Goal: Information Seeking & Learning: Check status

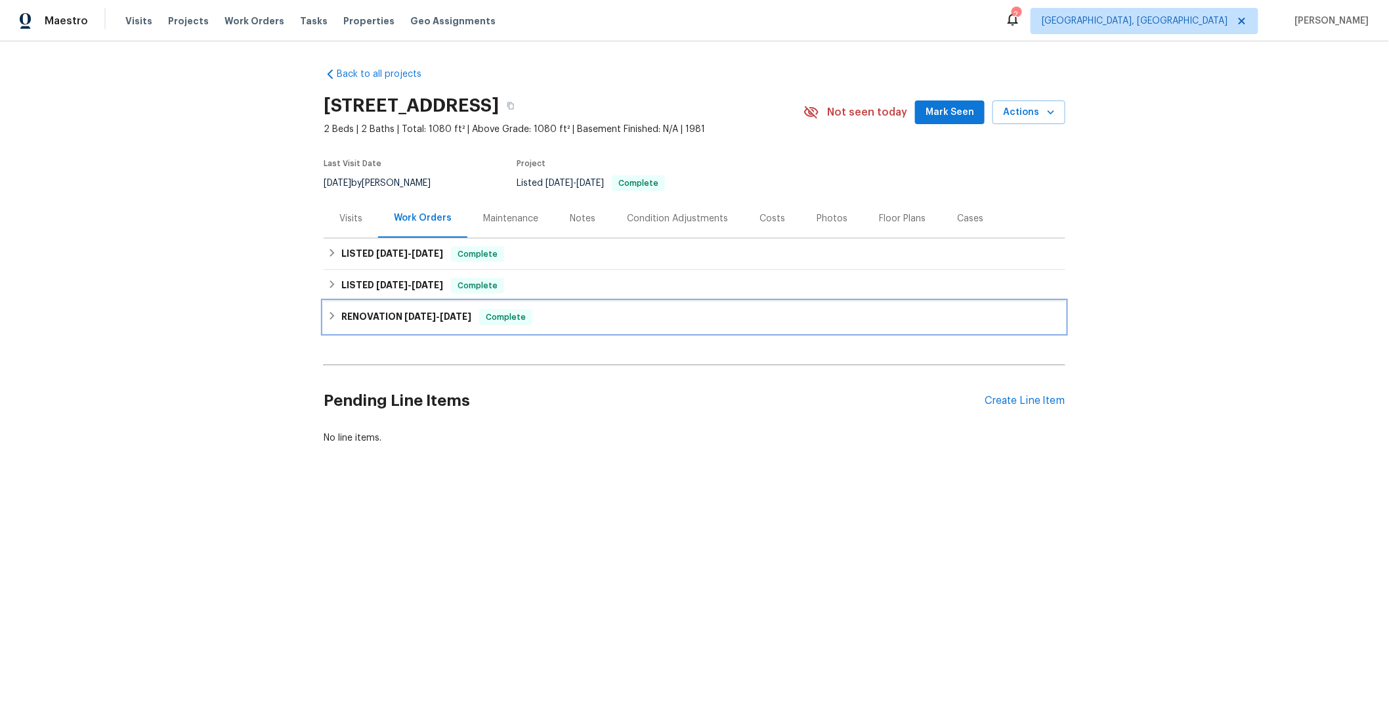
click at [545, 314] on div "RENOVATION 7/28/25 - 8/8/25 Complete" at bounding box center [695, 317] width 734 height 16
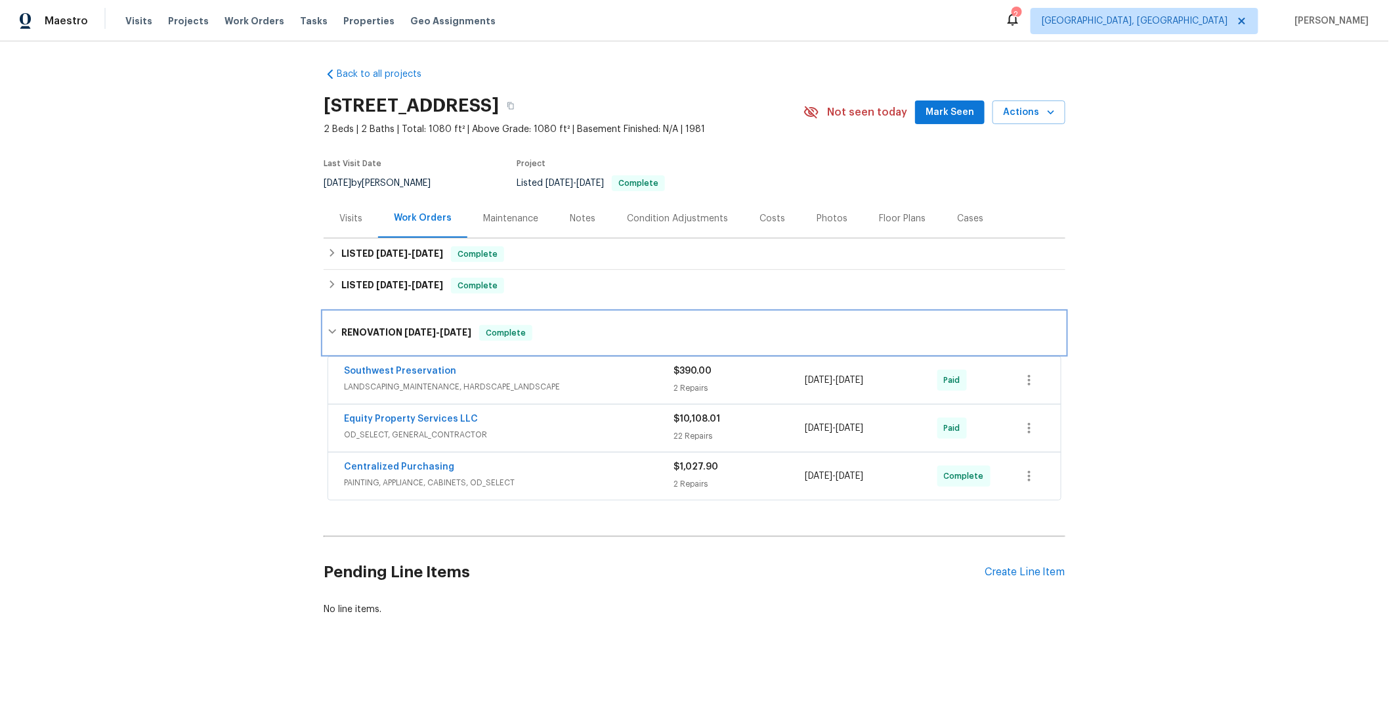
scroll to position [5, 0]
click at [594, 476] on span "PAINTING, APPLIANCE, CABINETS, OD_SELECT" at bounding box center [509, 482] width 330 height 13
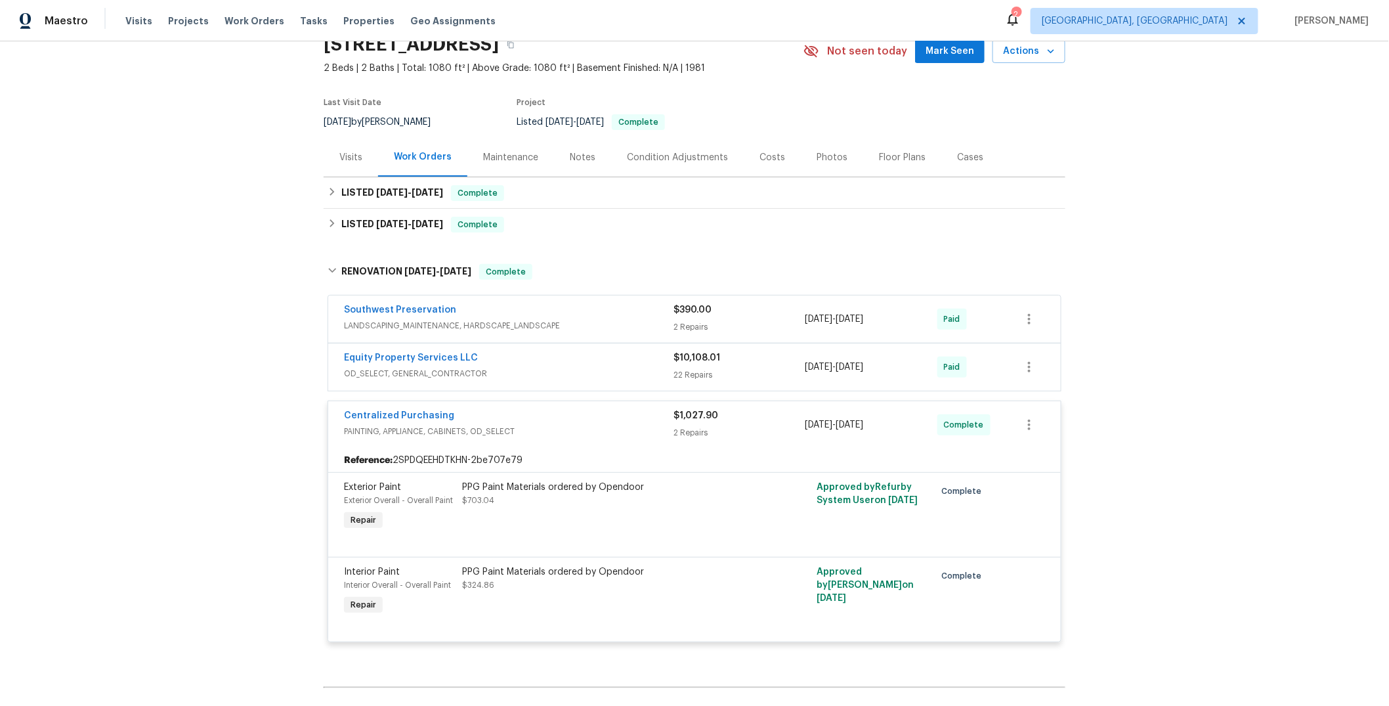
scroll to position [62, 0]
click at [620, 431] on span "PAINTING, APPLIANCE, CABINETS, OD_SELECT" at bounding box center [509, 430] width 330 height 13
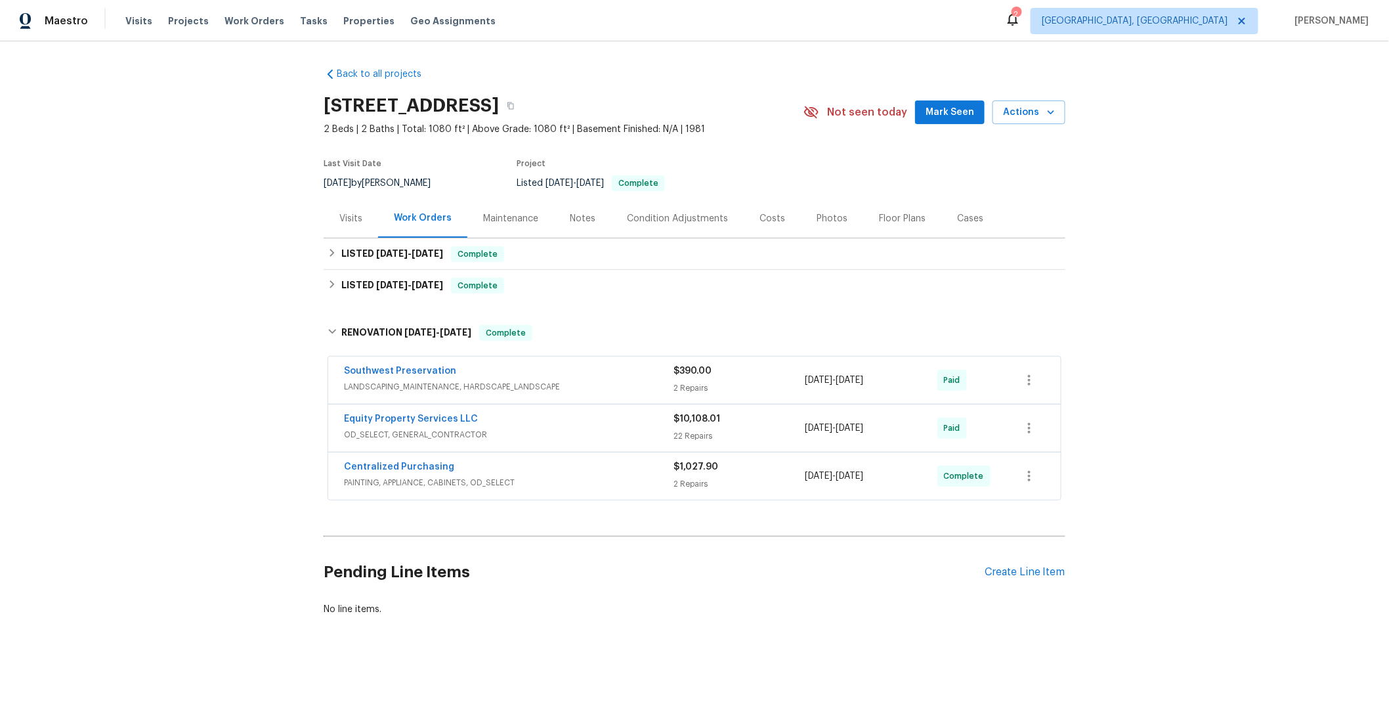
click at [589, 428] on span "OD_SELECT, GENERAL_CONTRACTOR" at bounding box center [509, 434] width 330 height 13
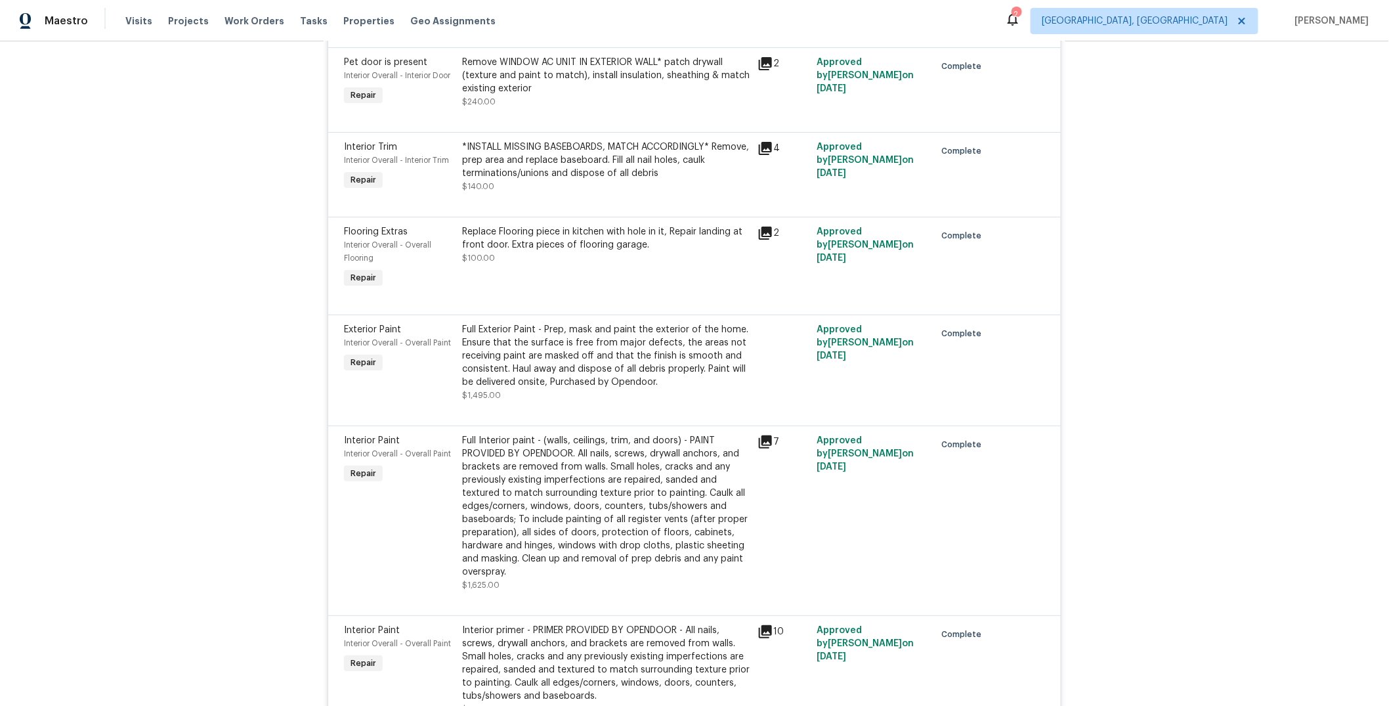
scroll to position [1986, 0]
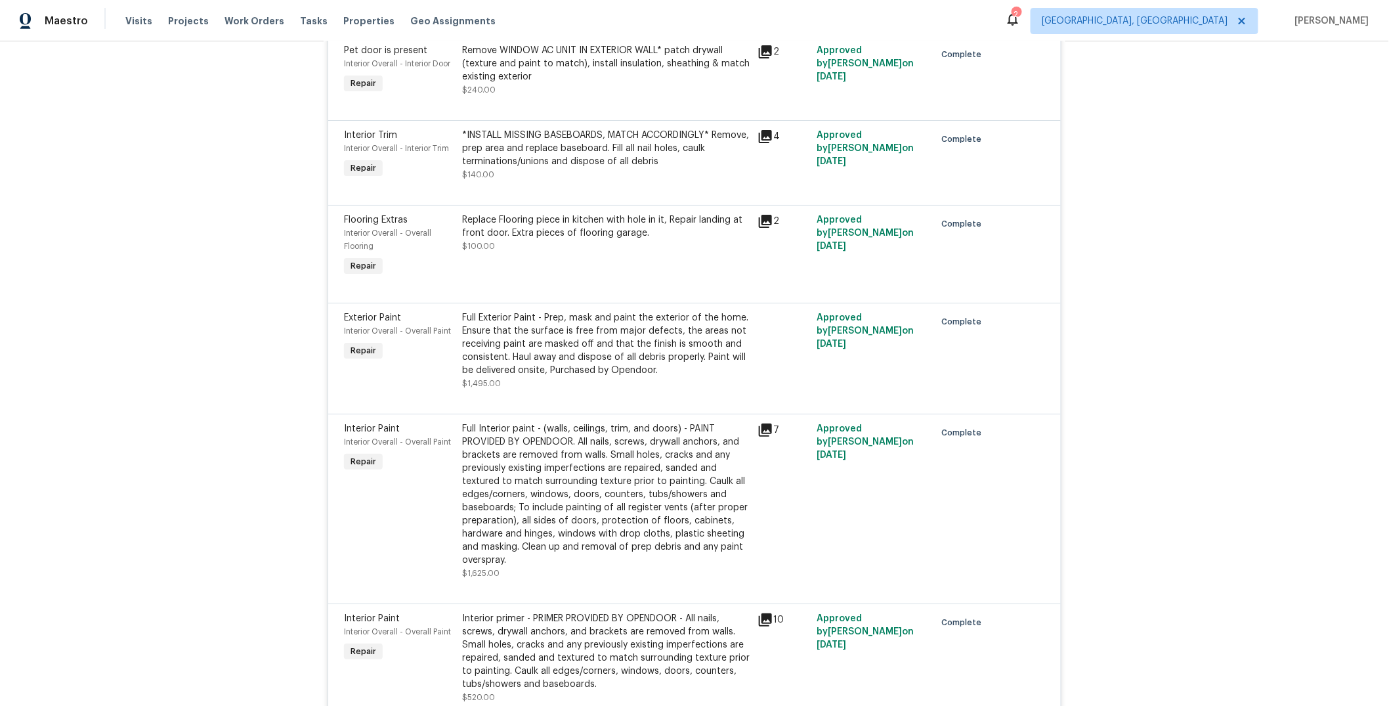
click at [574, 337] on div "Full Exterior Paint - Prep, mask and paint the exterior of the home. Ensure tha…" at bounding box center [606, 344] width 288 height 66
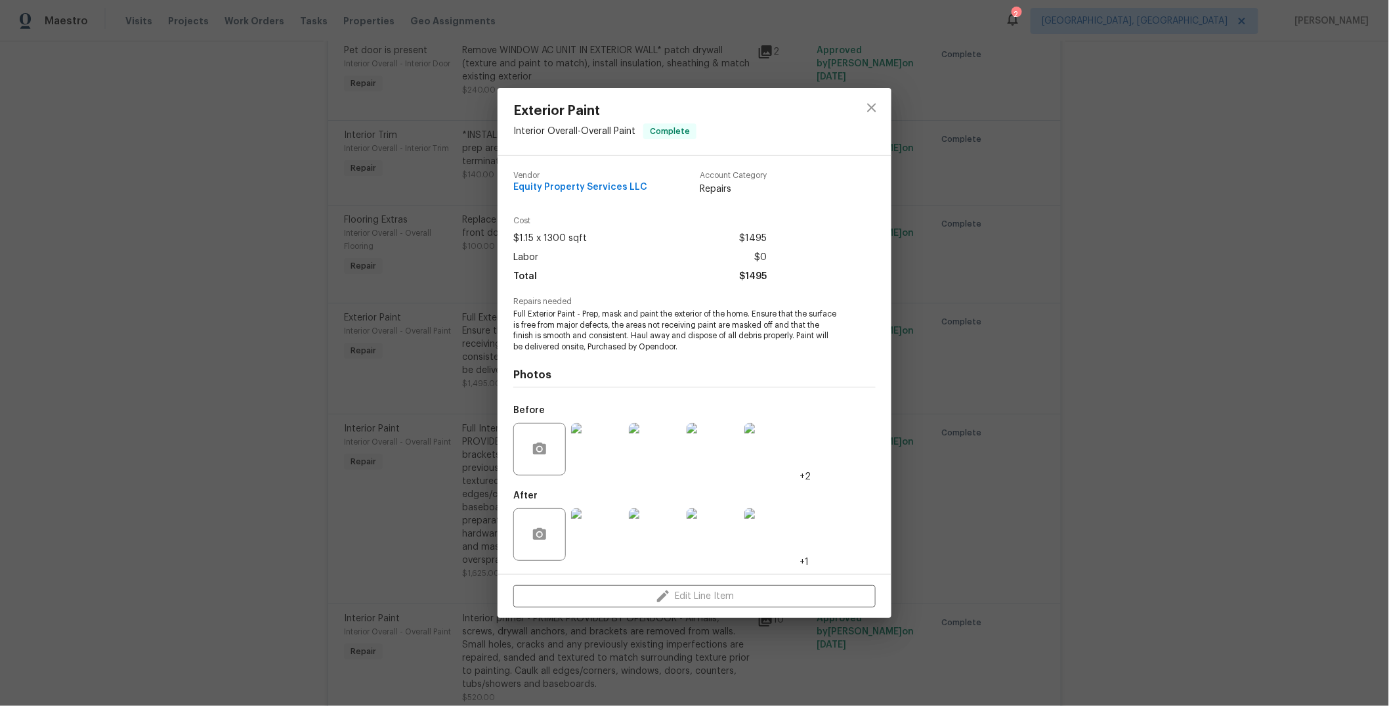
click at [398, 331] on div "Exterior Paint Interior Overall - Overall Paint Complete Vendor Equity Property…" at bounding box center [694, 353] width 1389 height 706
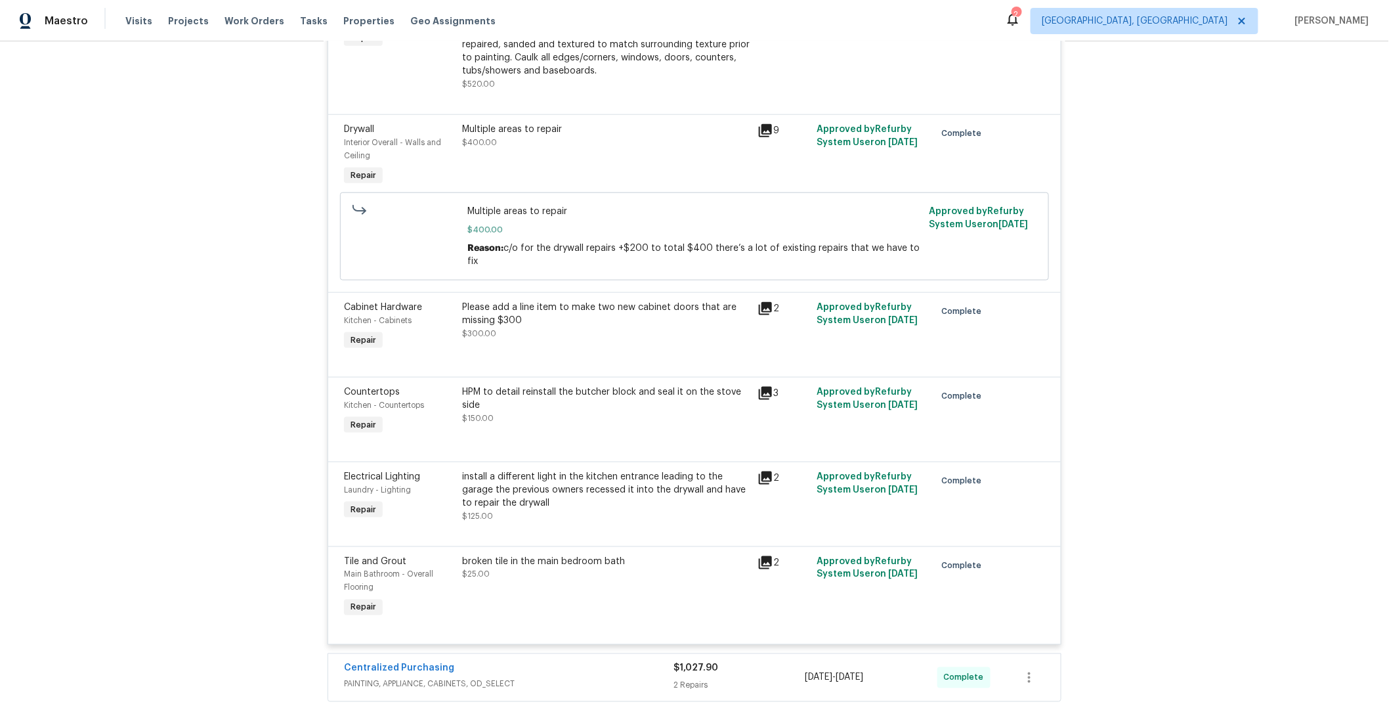
scroll to position [2603, 0]
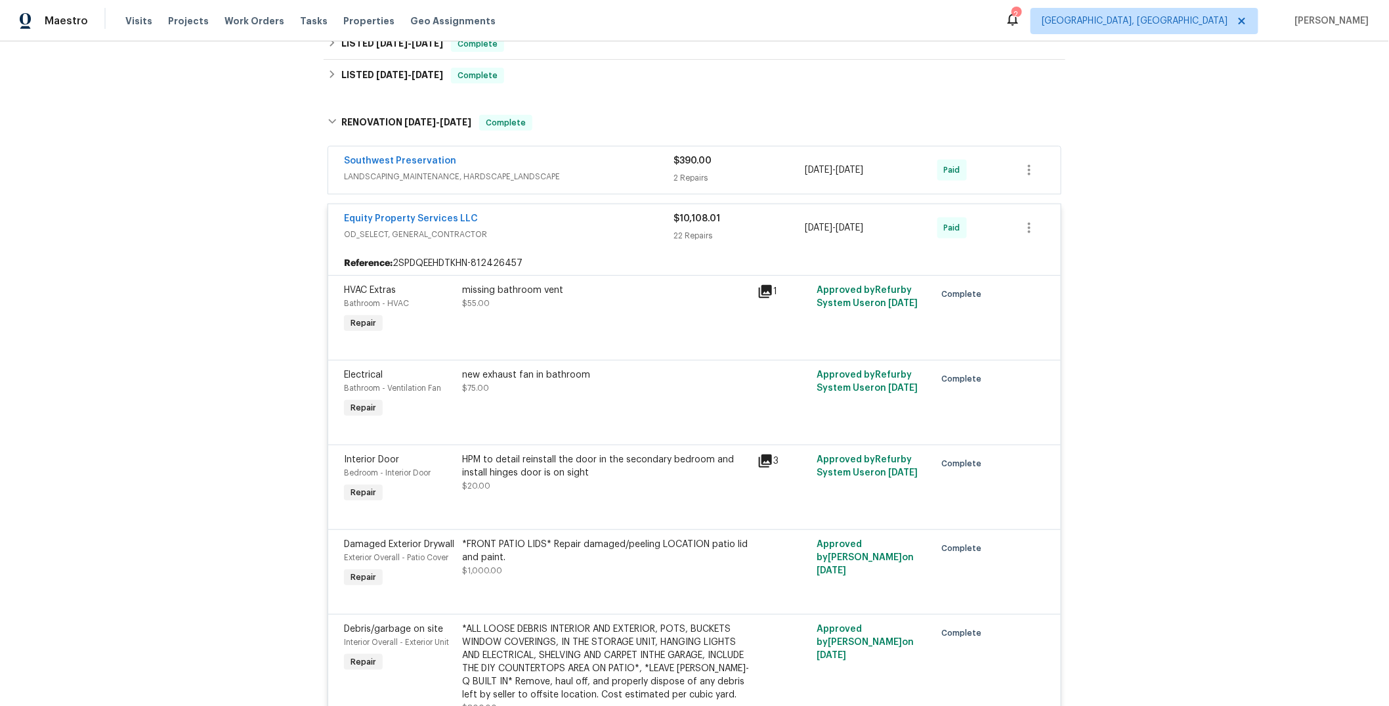
click at [544, 223] on div "Equity Property Services LLC" at bounding box center [509, 220] width 330 height 16
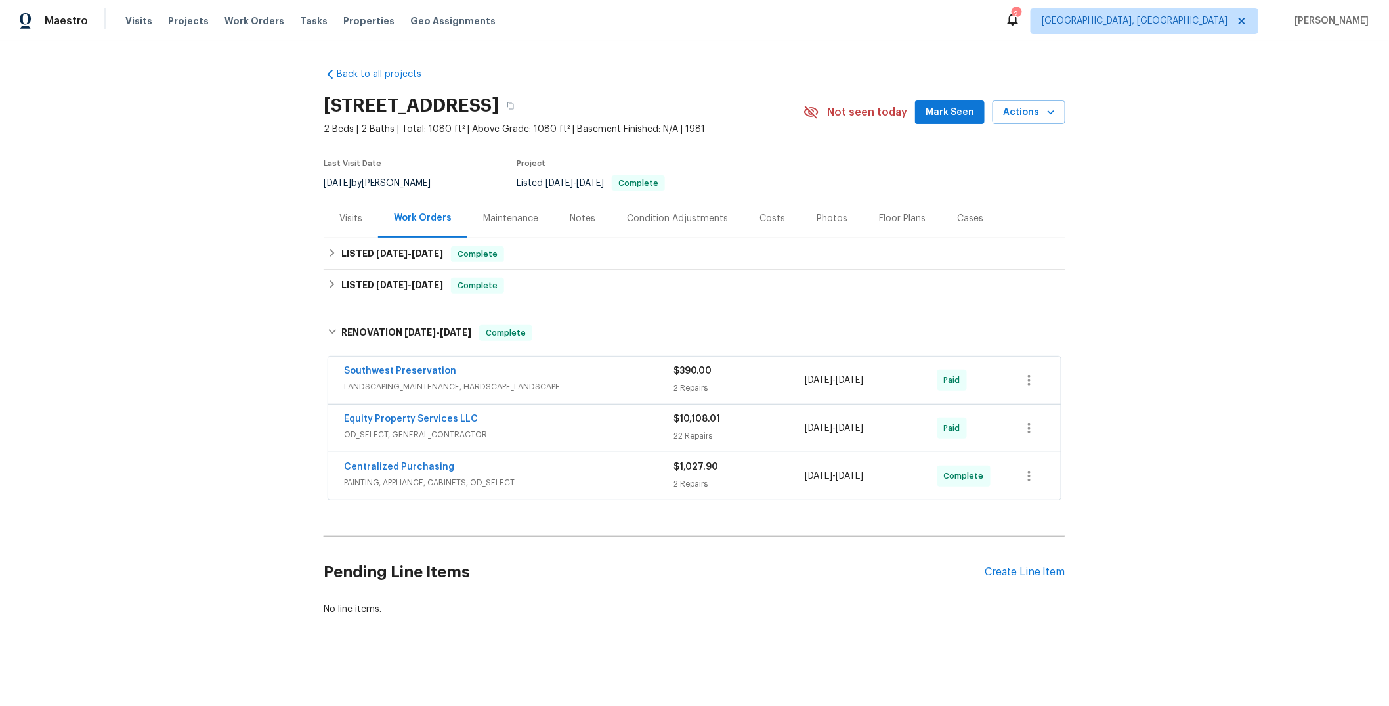
click at [610, 364] on div "Southwest Preservation" at bounding box center [509, 372] width 330 height 16
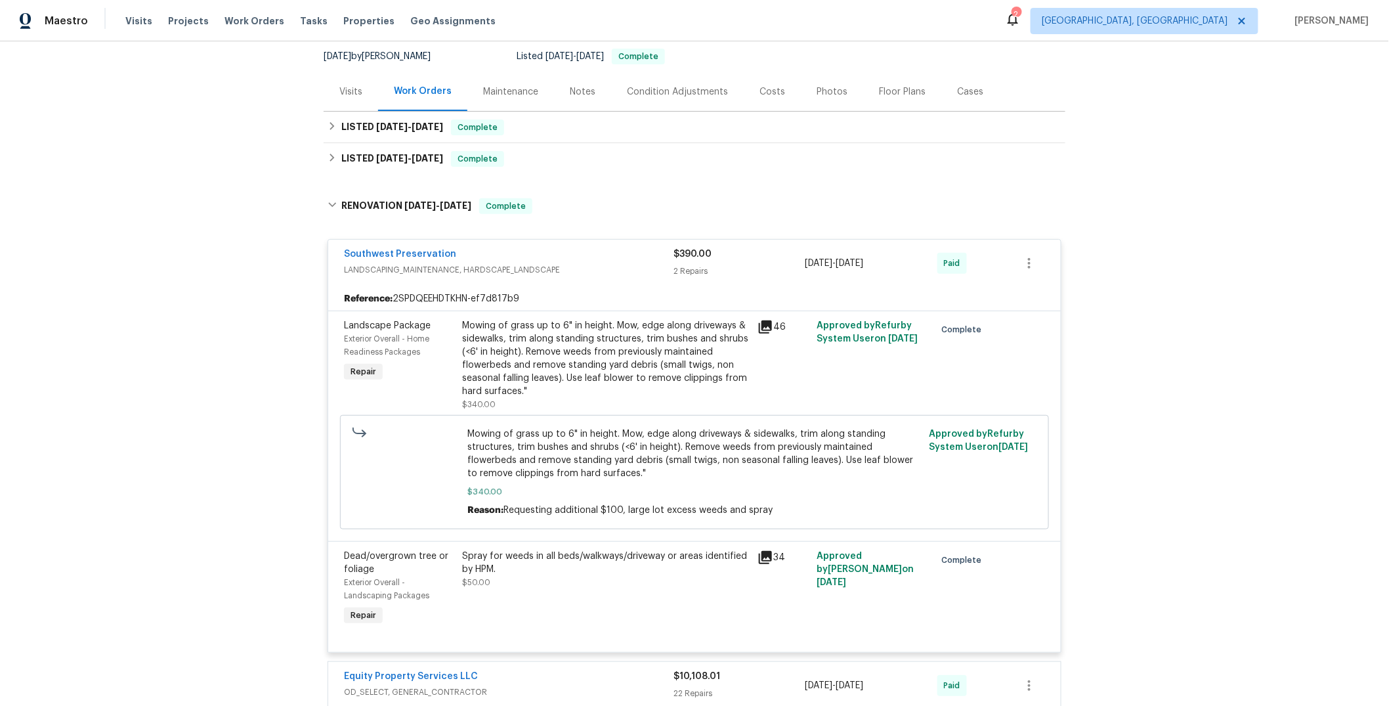
scroll to position [178, 0]
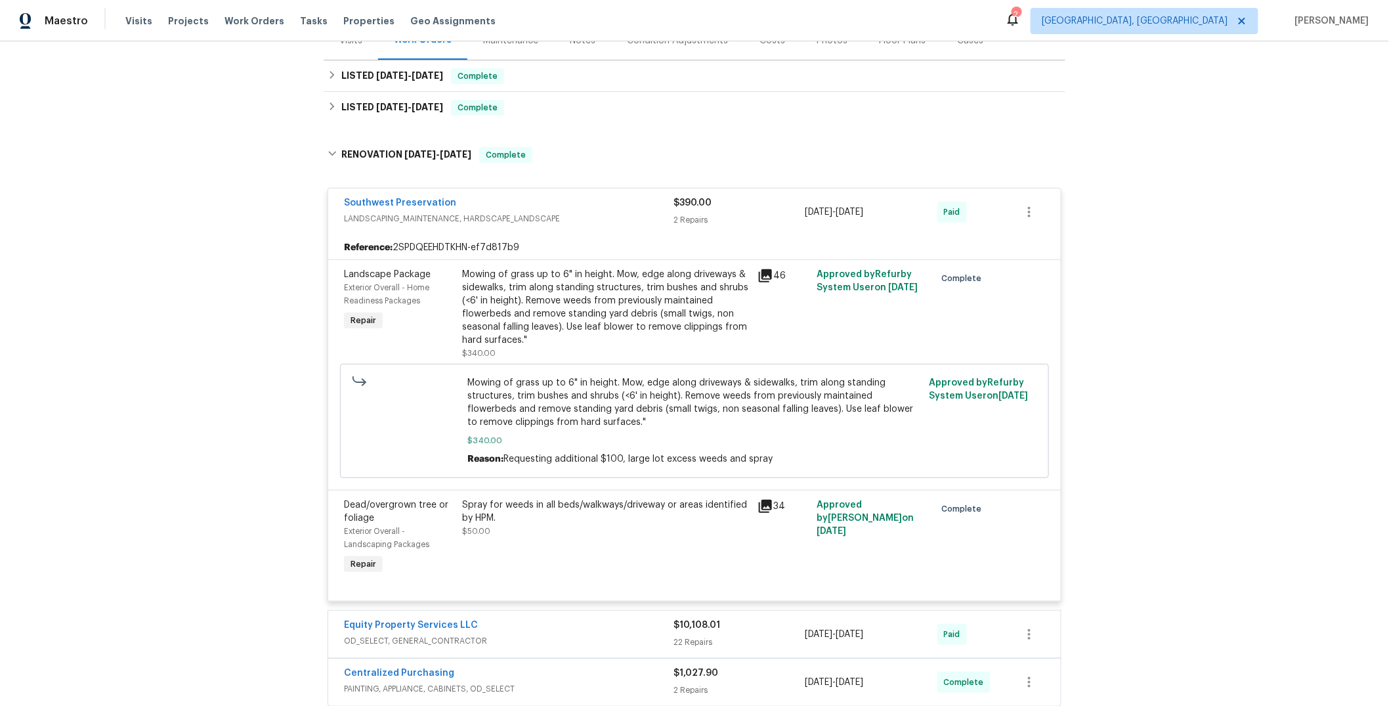
click at [603, 207] on div "Southwest Preservation" at bounding box center [509, 204] width 330 height 16
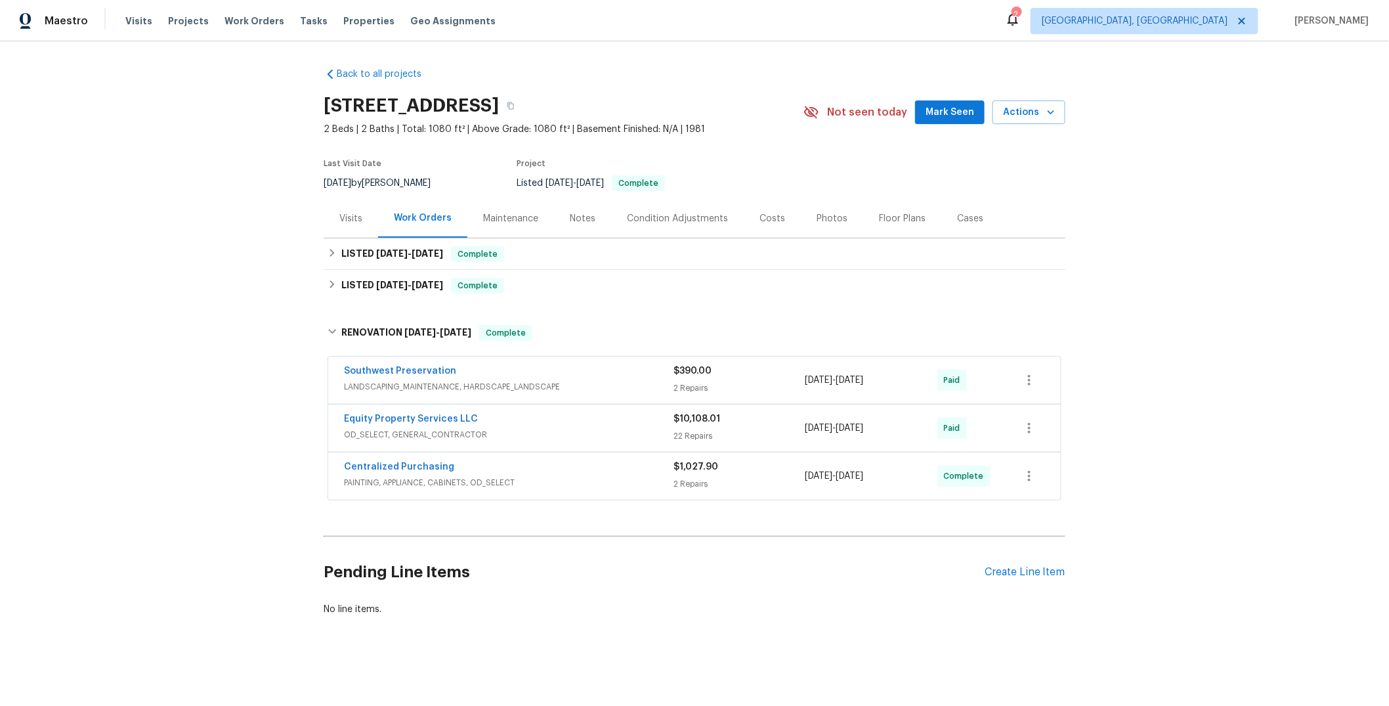
scroll to position [10, 0]
click at [563, 278] on div "LISTED 8/12/25 - 8/13/25 Complete" at bounding box center [695, 286] width 734 height 16
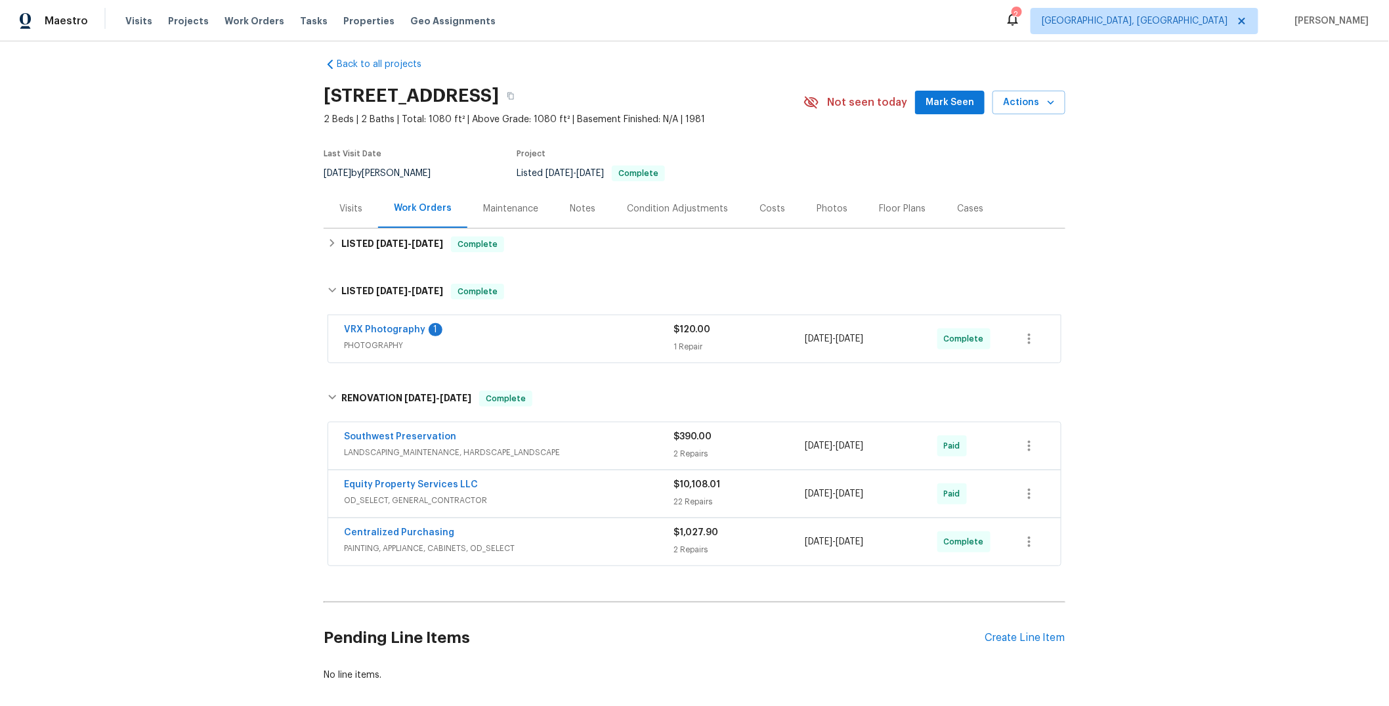
click at [558, 342] on span "PHOTOGRAPHY" at bounding box center [509, 345] width 330 height 13
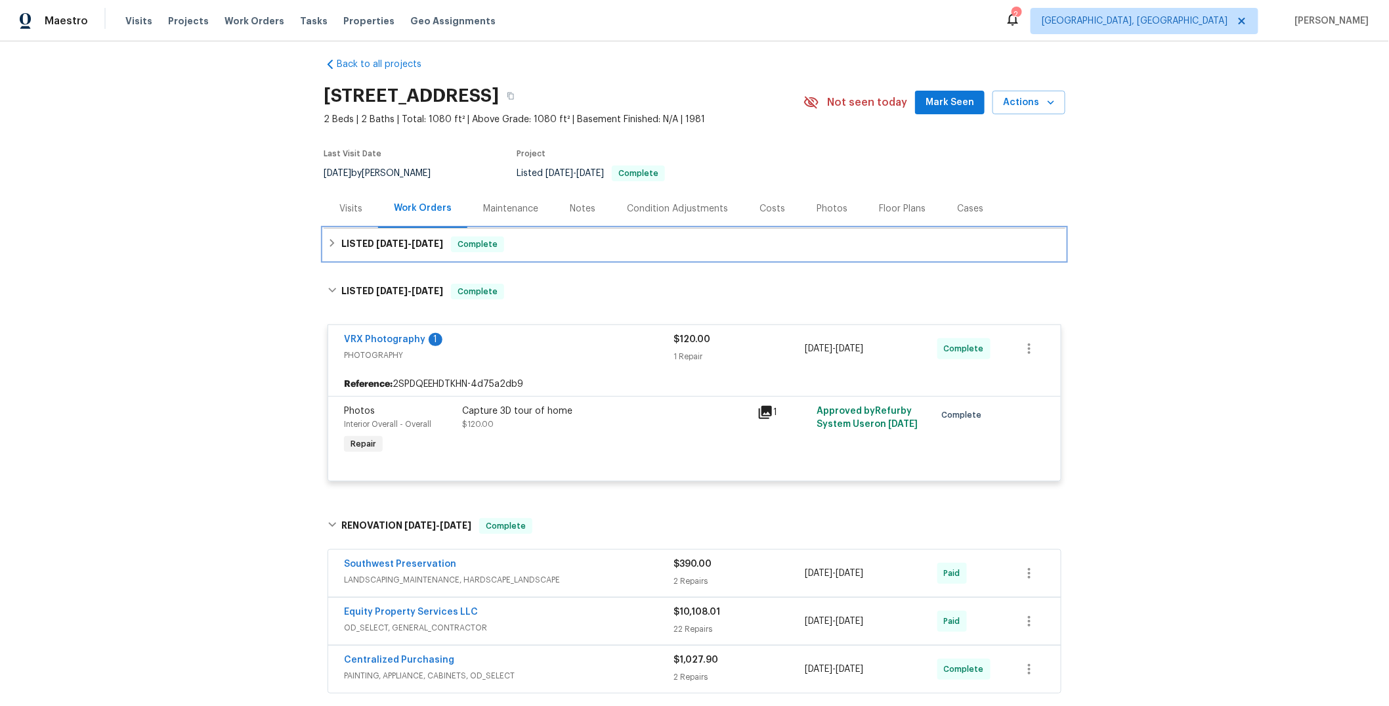
click at [559, 248] on div "LISTED 8/20/25 - 8/27/25 Complete" at bounding box center [695, 244] width 734 height 16
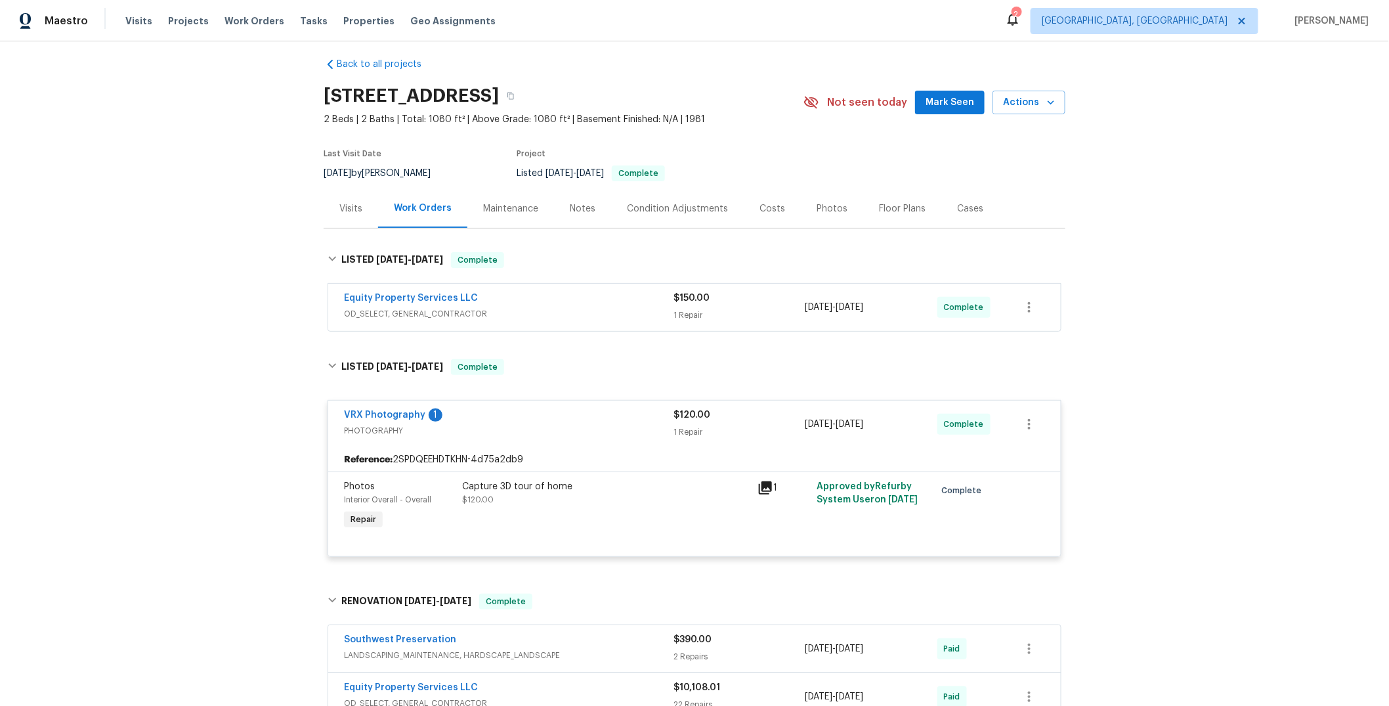
click at [562, 299] on div "Equity Property Services LLC" at bounding box center [509, 299] width 330 height 16
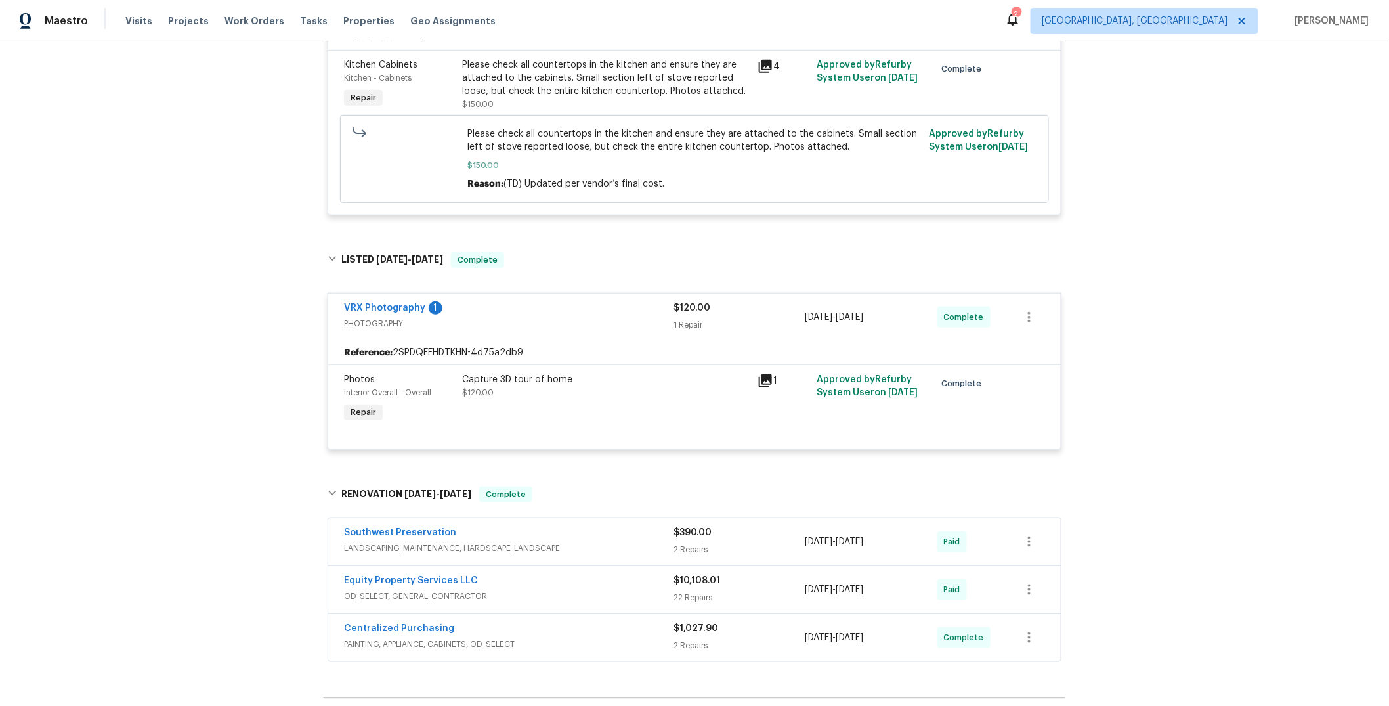
scroll to position [0, 0]
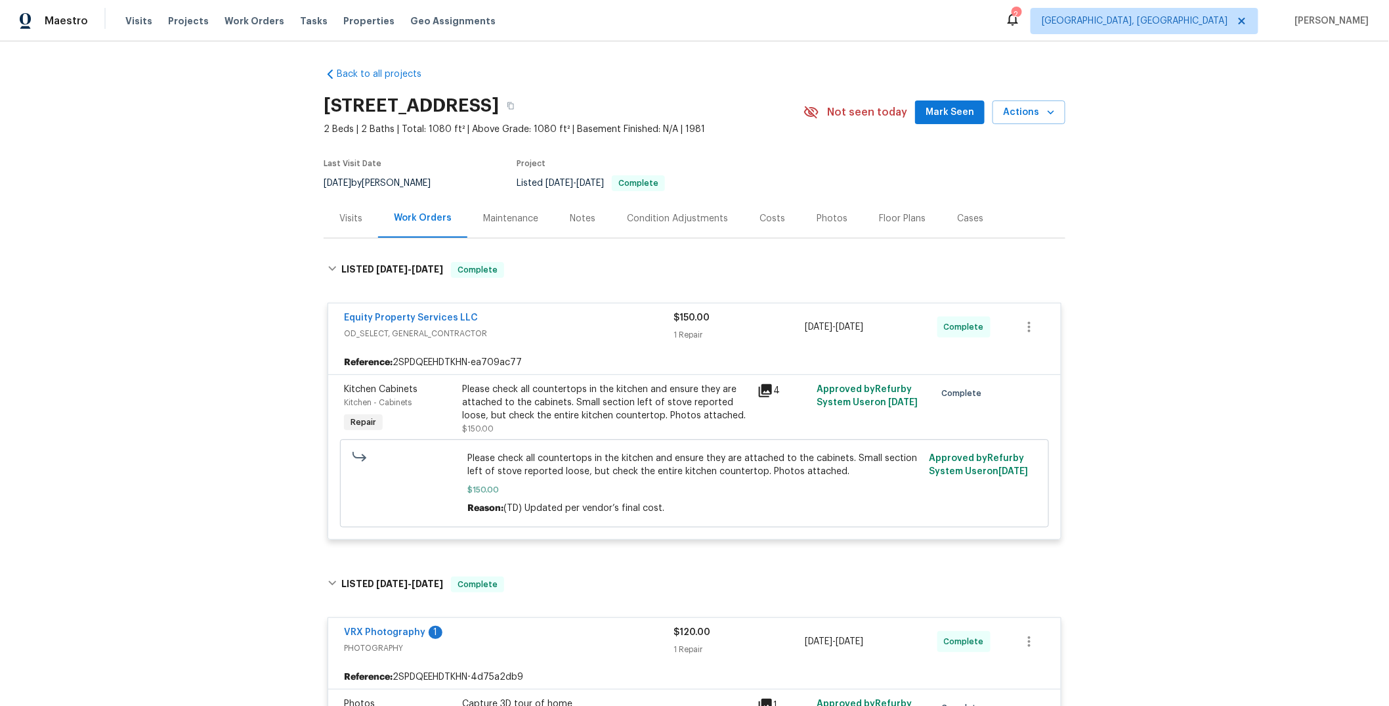
click at [759, 390] on icon at bounding box center [765, 390] width 13 height 13
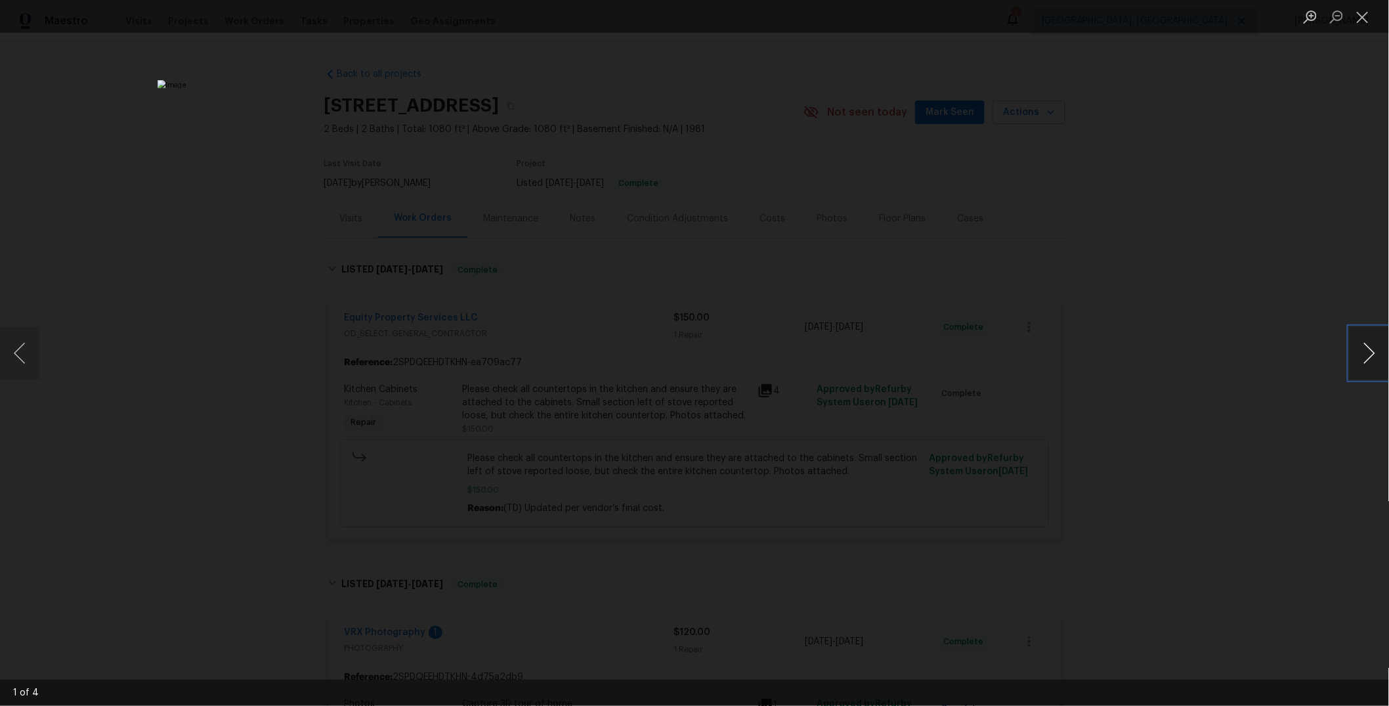
click at [1365, 352] on button "Next image" at bounding box center [1369, 353] width 39 height 53
click at [1302, 354] on div "Lightbox" at bounding box center [694, 353] width 1389 height 706
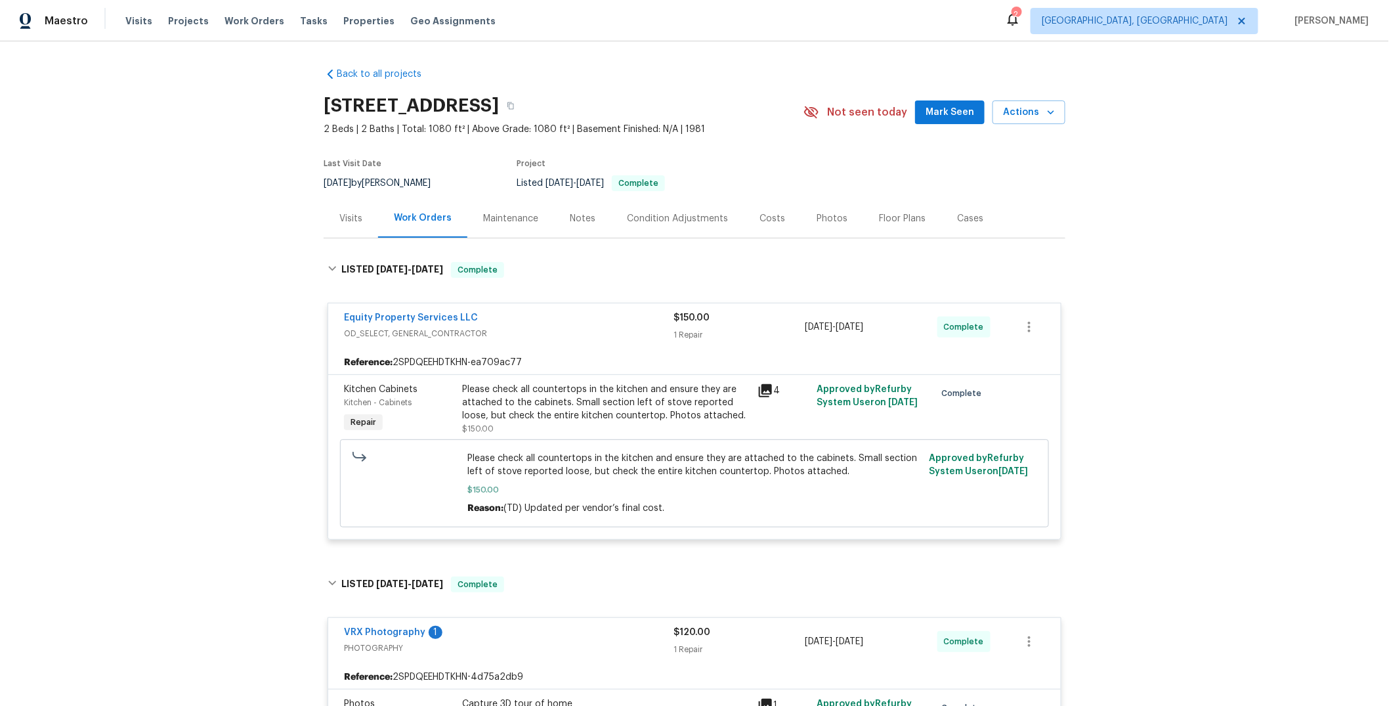
click at [760, 390] on icon at bounding box center [765, 390] width 13 height 13
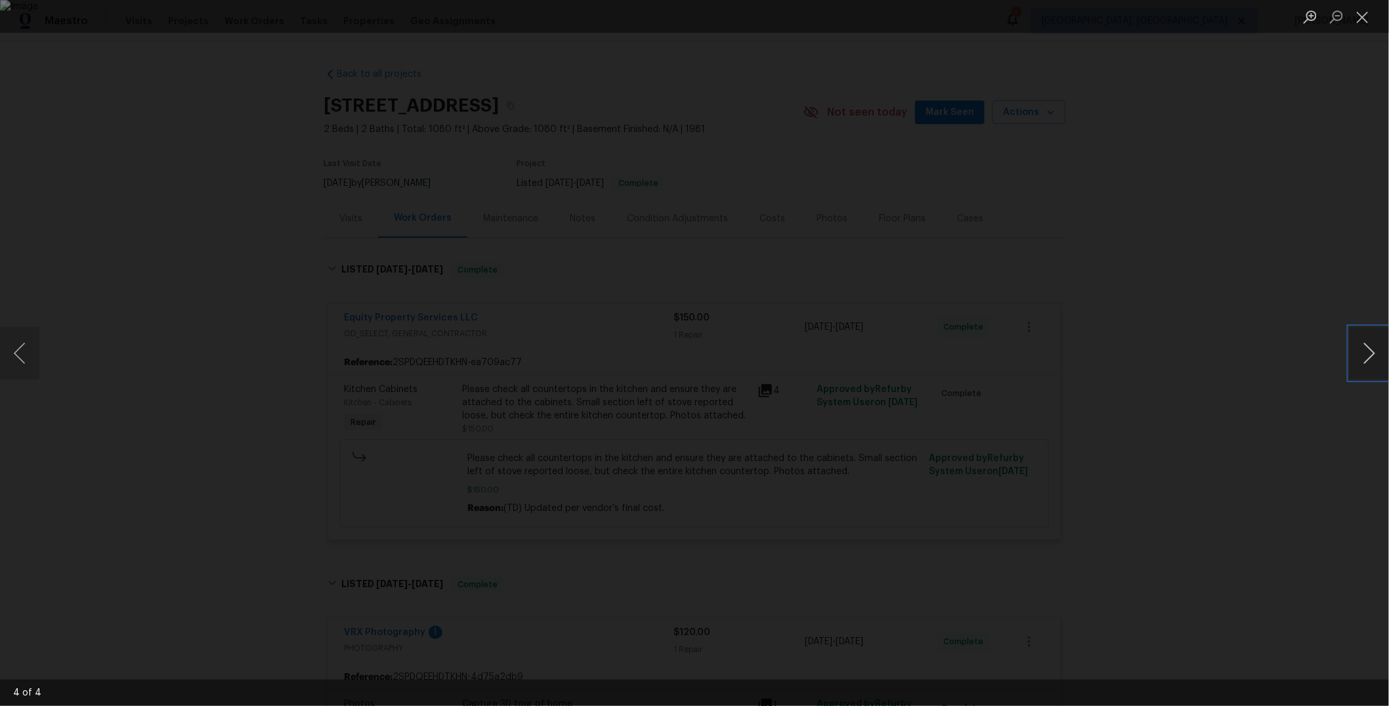
click at [1363, 354] on button "Next image" at bounding box center [1369, 353] width 39 height 53
click at [1363, 353] on button "Next image" at bounding box center [1369, 353] width 39 height 53
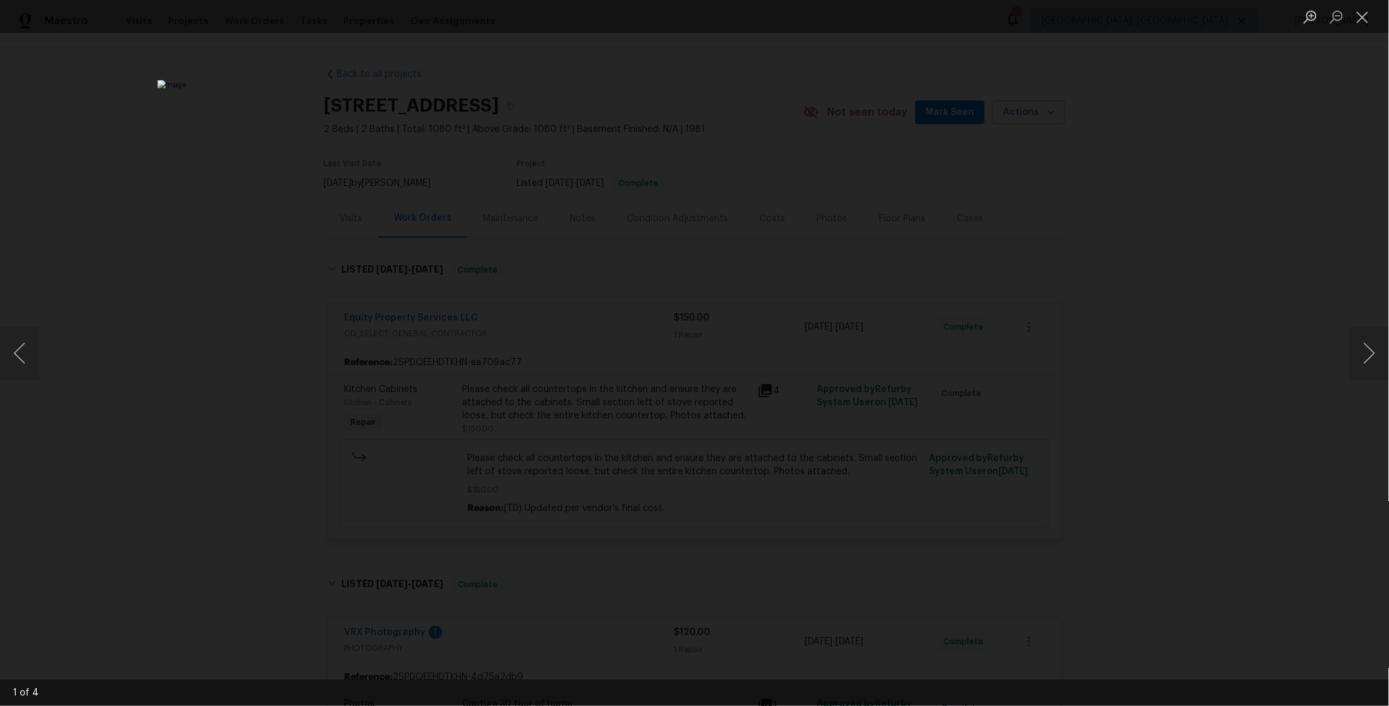
click at [201, 244] on div "Lightbox" at bounding box center [694, 353] width 1389 height 706
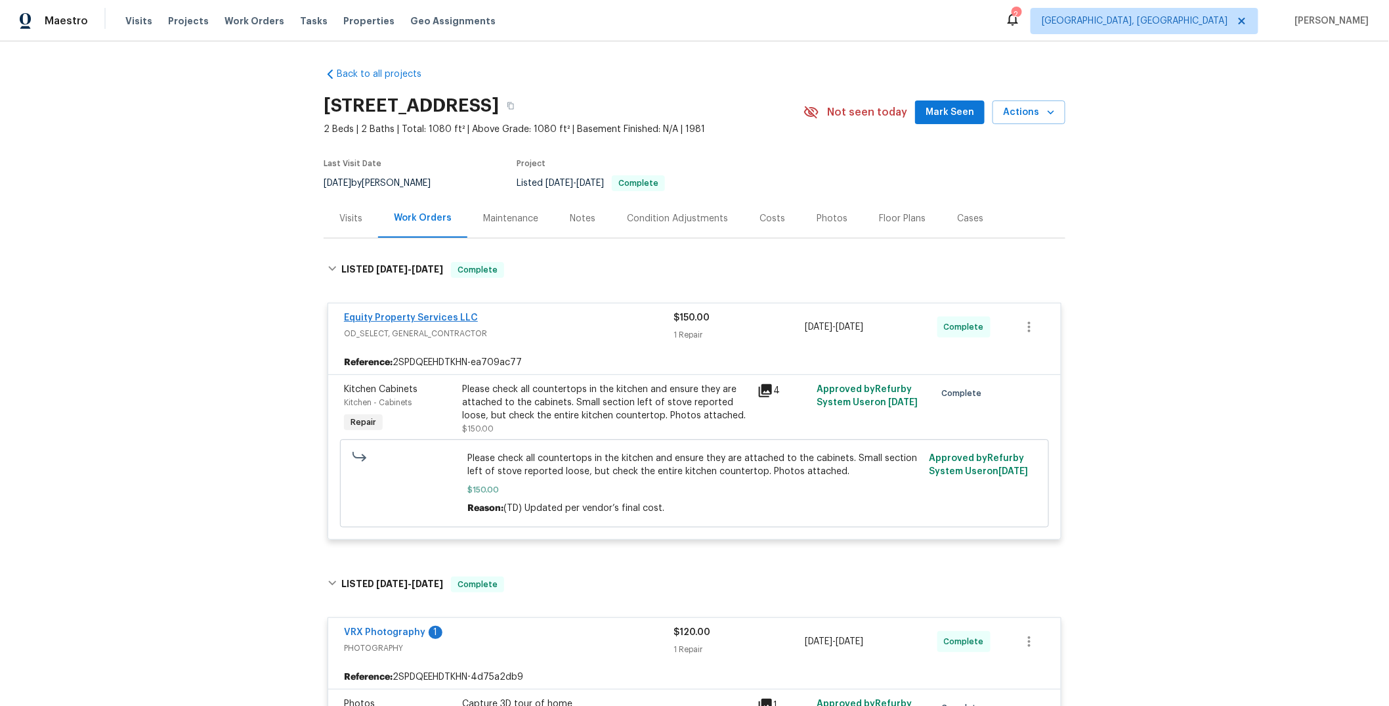
click at [416, 312] on span "Equity Property Services LLC" at bounding box center [411, 317] width 134 height 13
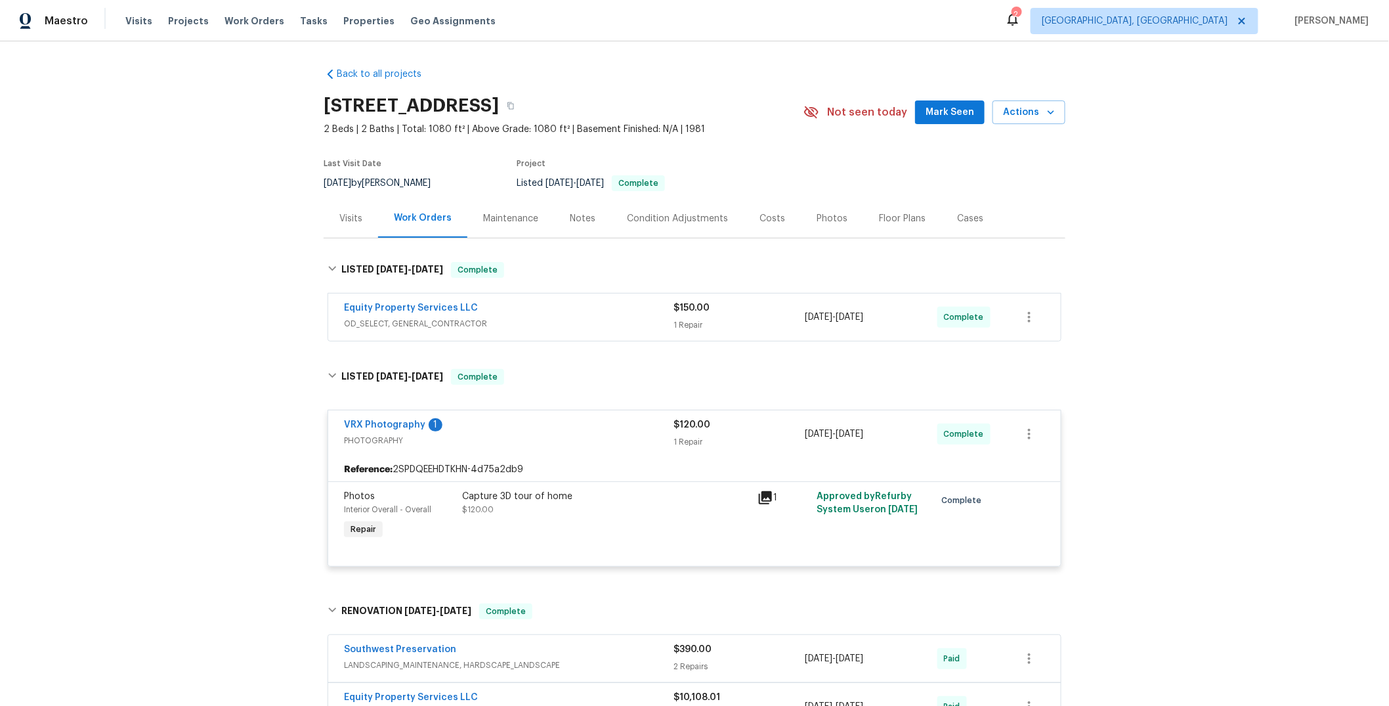
click at [417, 318] on span "OD_SELECT, GENERAL_CONTRACTOR" at bounding box center [509, 323] width 330 height 13
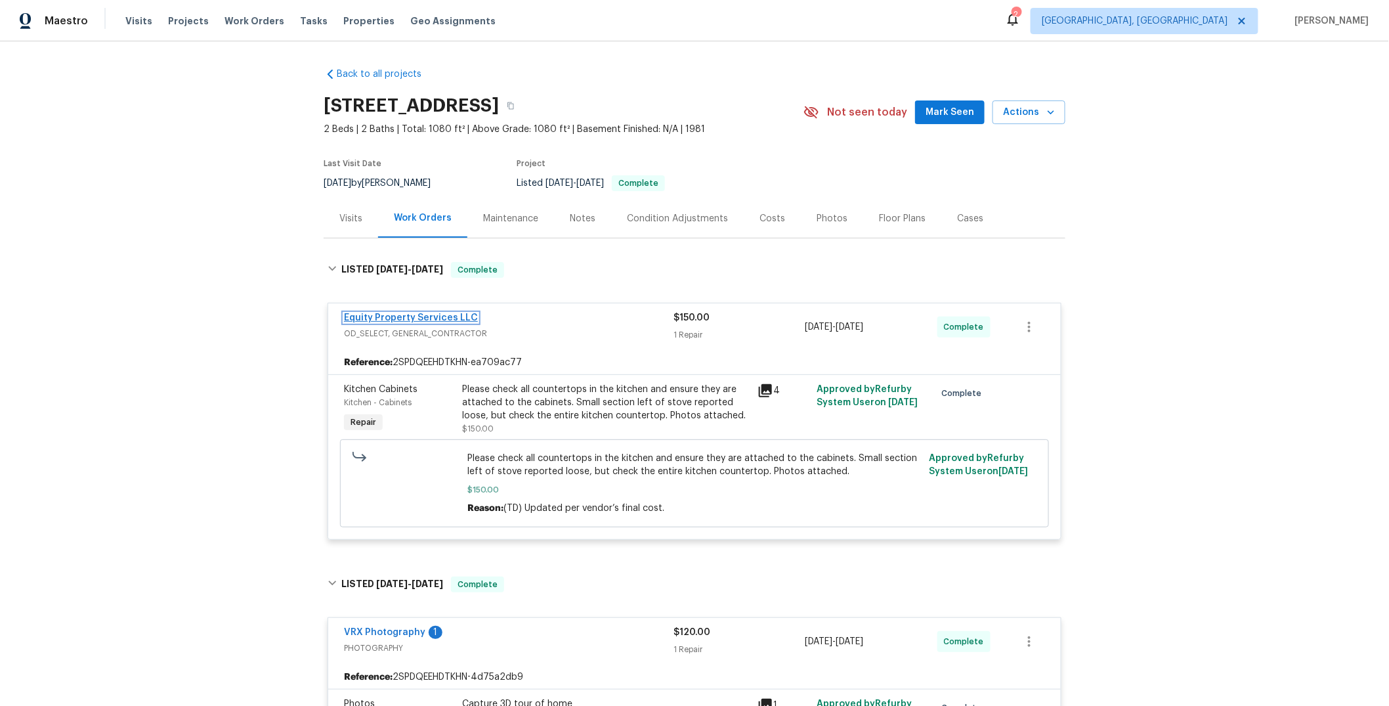
click at [418, 315] on link "Equity Property Services LLC" at bounding box center [411, 317] width 134 height 9
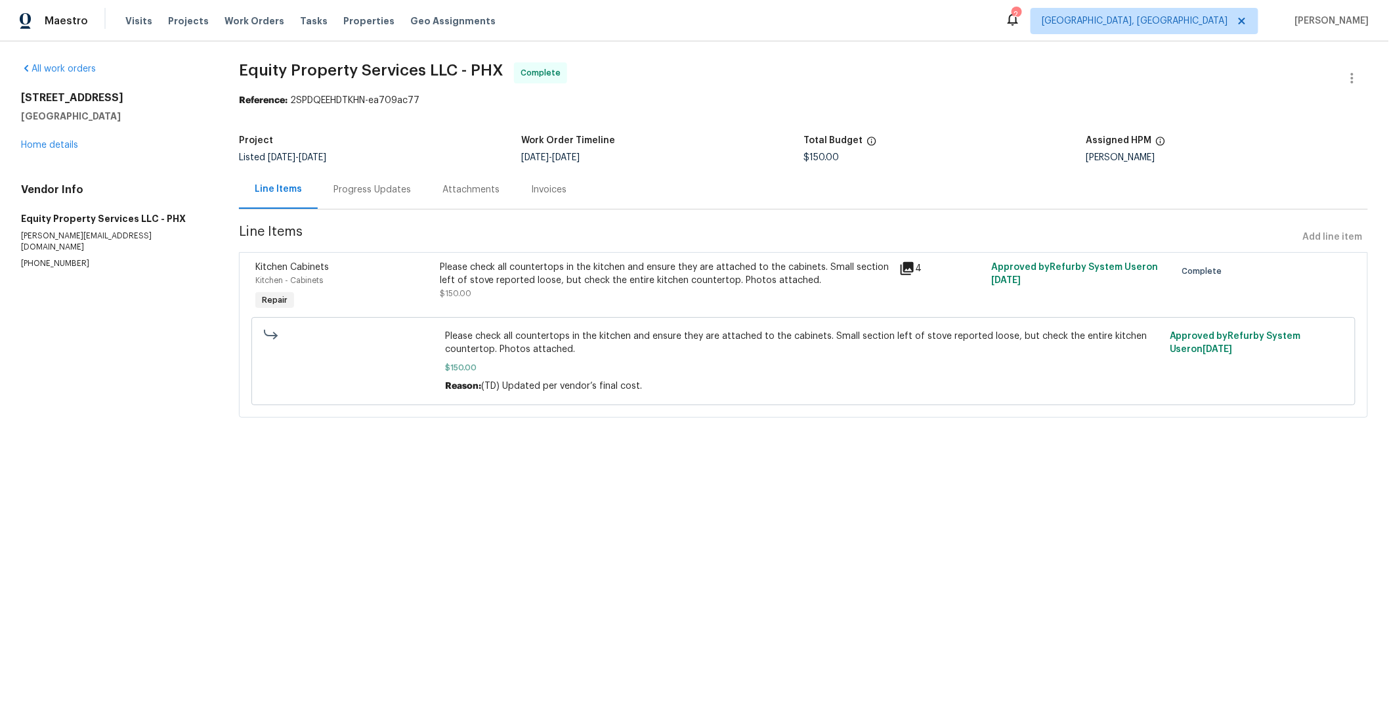
click at [358, 193] on div "Progress Updates" at bounding box center [371, 189] width 77 height 13
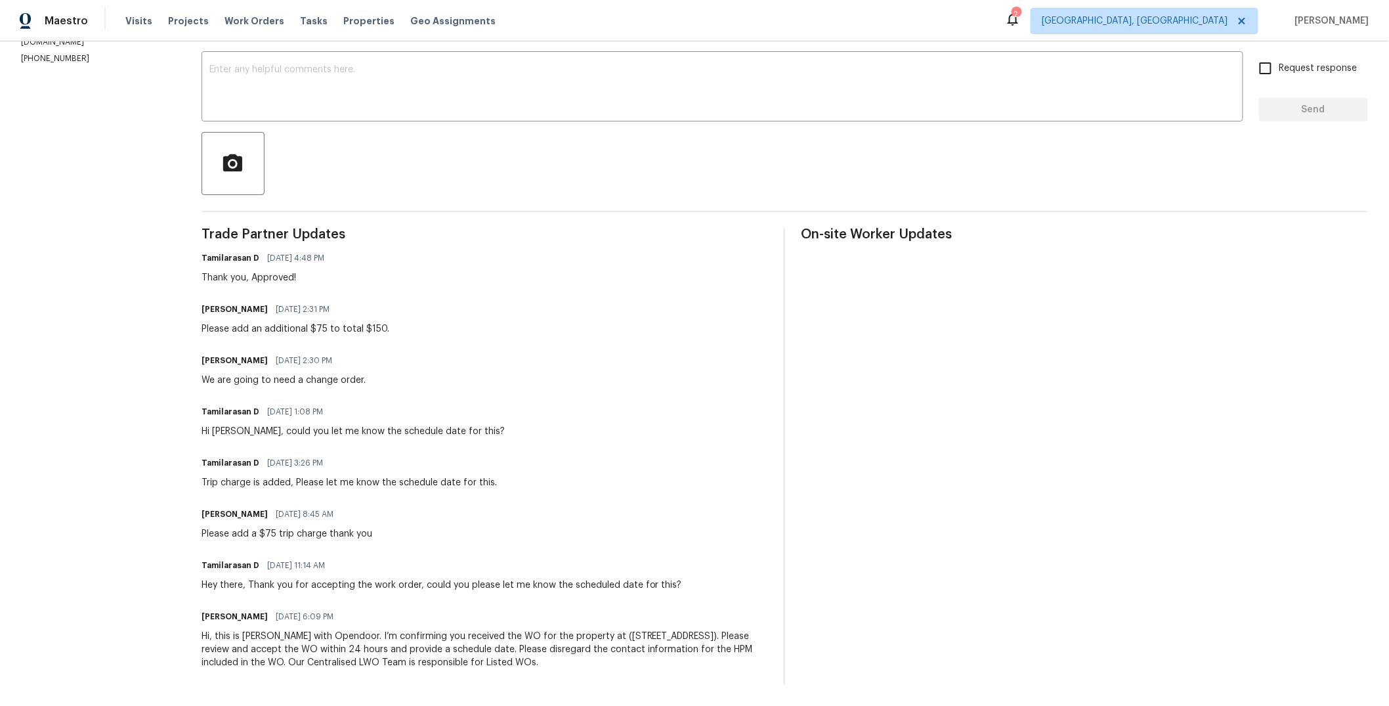
scroll to position [228, 0]
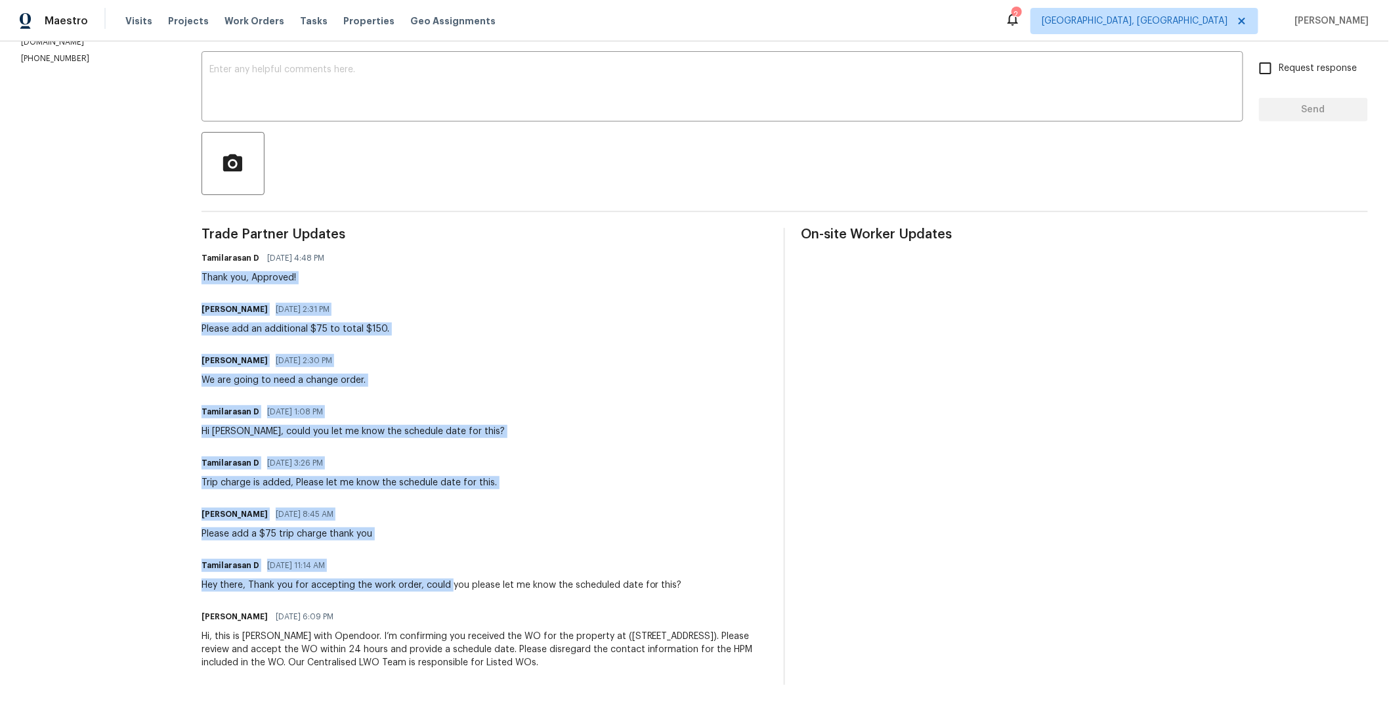
drag, startPoint x: 446, startPoint y: 573, endPoint x: 203, endPoint y: 257, distance: 398.4
click at [203, 257] on div "Trade Partner Updates Tamilarasan D 08/27/2025 4:48 PM Thank you, Approved! Cha…" at bounding box center [485, 456] width 567 height 457
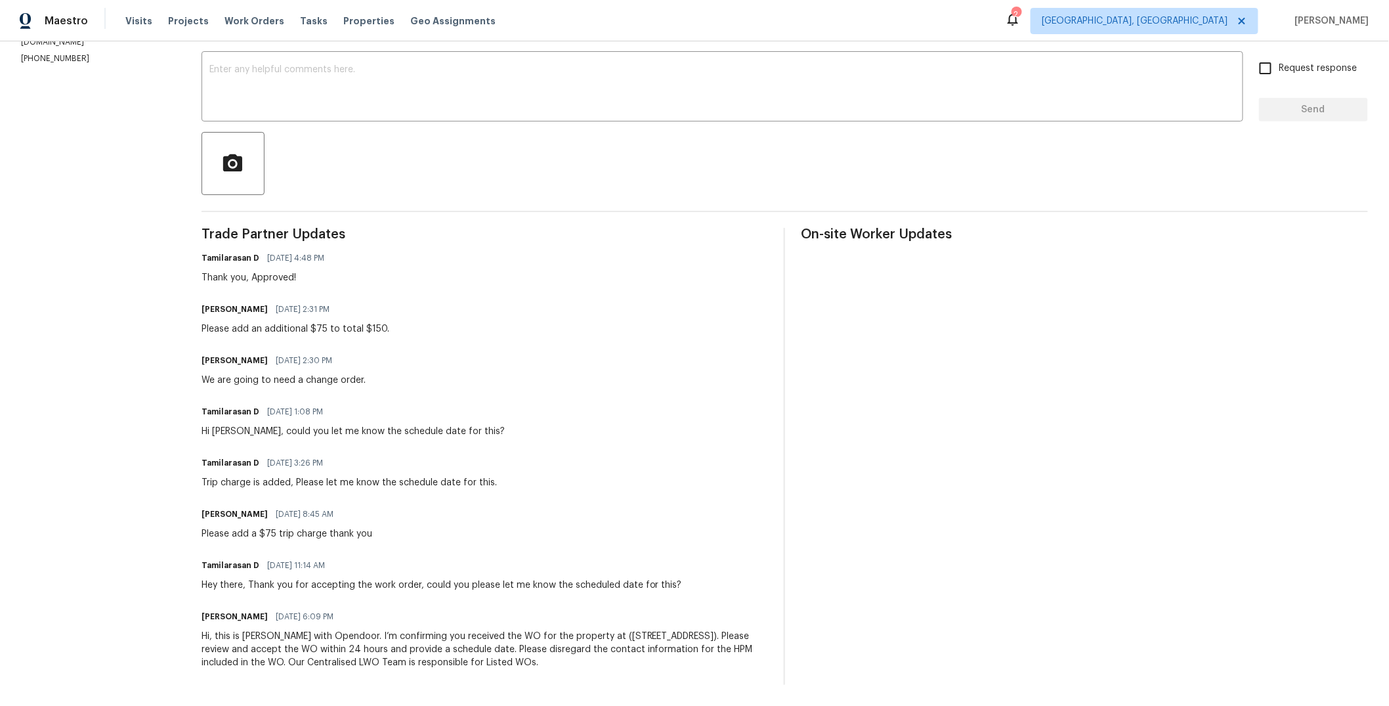
click at [98, 444] on section "All work orders 13223 N 51st Dr Glendale, AZ 85304 Home details Vendor Info Equ…" at bounding box center [95, 264] width 149 height 840
drag, startPoint x: 371, startPoint y: 526, endPoint x: 203, endPoint y: 523, distance: 167.4
click at [203, 523] on div "Charles Crouthamel 08/26/2025 8:45 AM Please add a $75 trip charge thank you" at bounding box center [485, 522] width 567 height 35
drag, startPoint x: 246, startPoint y: 471, endPoint x: 309, endPoint y: 476, distance: 63.9
click at [309, 476] on div "Trip charge is added, Please let me know the schedule date for this." at bounding box center [349, 482] width 295 height 13
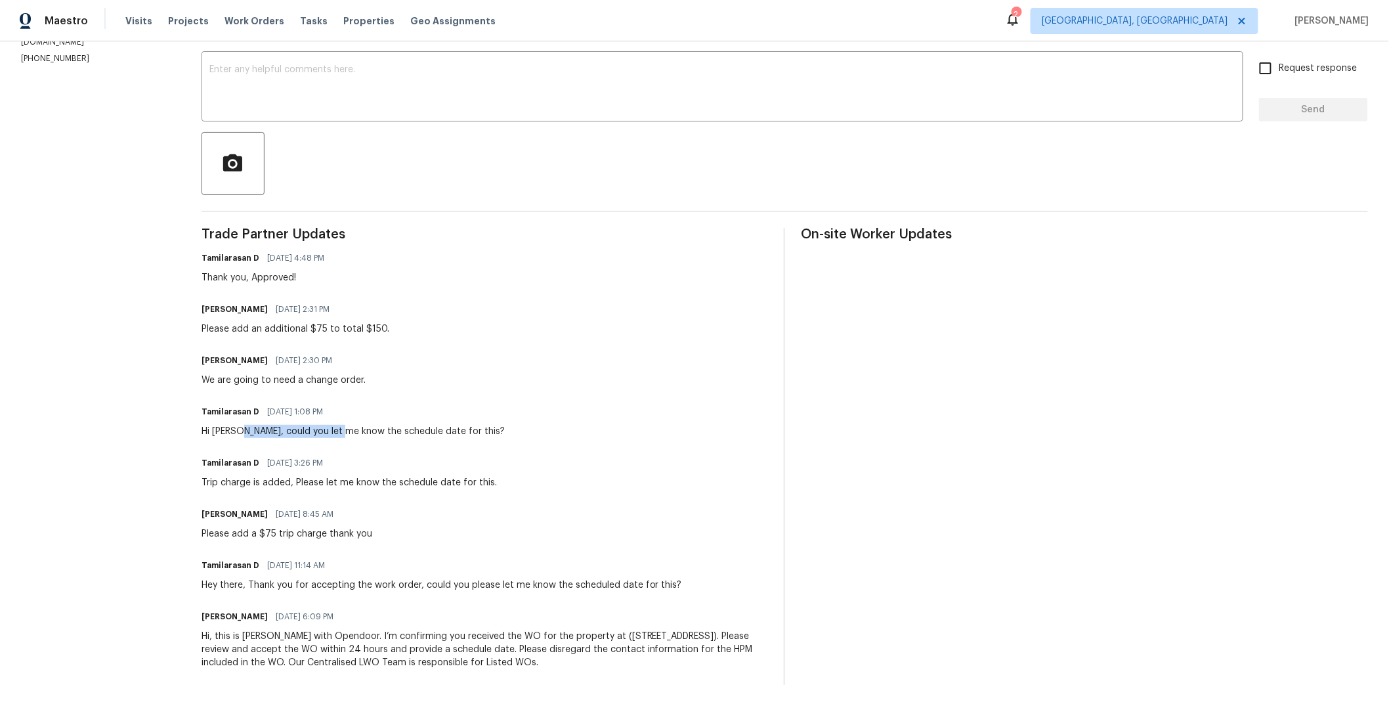
drag, startPoint x: 277, startPoint y: 423, endPoint x: 341, endPoint y: 423, distance: 63.7
click at [341, 425] on div "Hi Charles, could you let me know the schedule date for this?" at bounding box center [353, 431] width 303 height 13
drag, startPoint x: 238, startPoint y: 369, endPoint x: 328, endPoint y: 368, distance: 89.9
click at [328, 374] on div "We are going to need a change order." at bounding box center [284, 380] width 164 height 13
drag, startPoint x: 275, startPoint y: 316, endPoint x: 366, endPoint y: 316, distance: 90.6
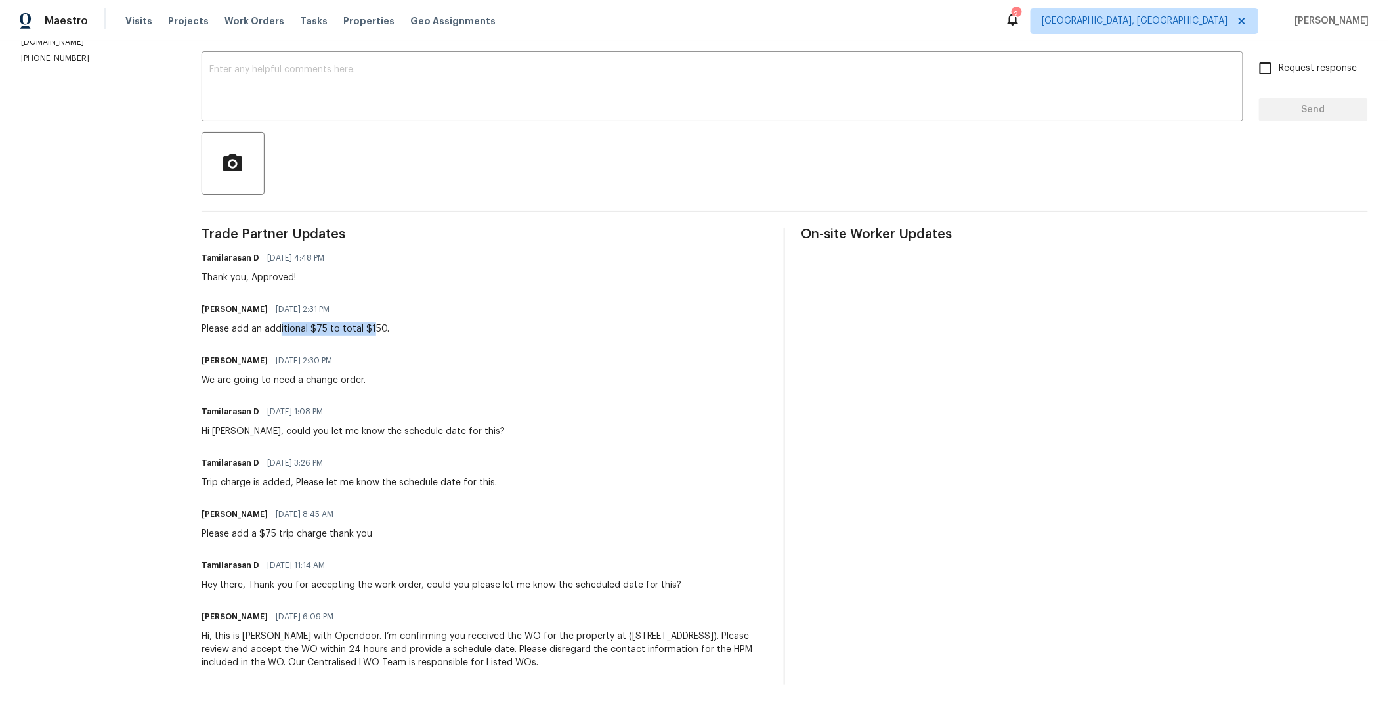
click at [366, 322] on div "Please add an additional $75 to total $150." at bounding box center [296, 328] width 188 height 13
click at [429, 330] on div "Trade Partner Updates Tamilarasan D 08/27/2025 4:48 PM Thank you, Approved! Cha…" at bounding box center [485, 456] width 567 height 457
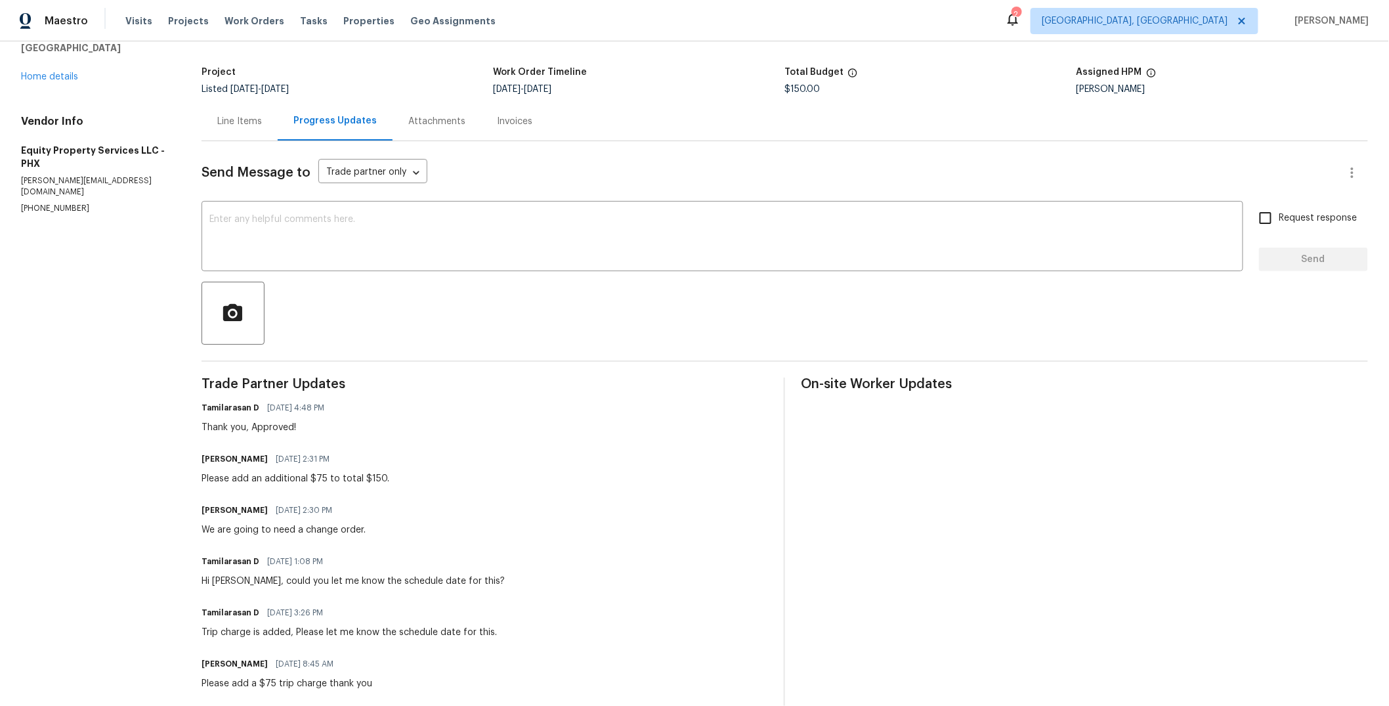
scroll to position [55, 0]
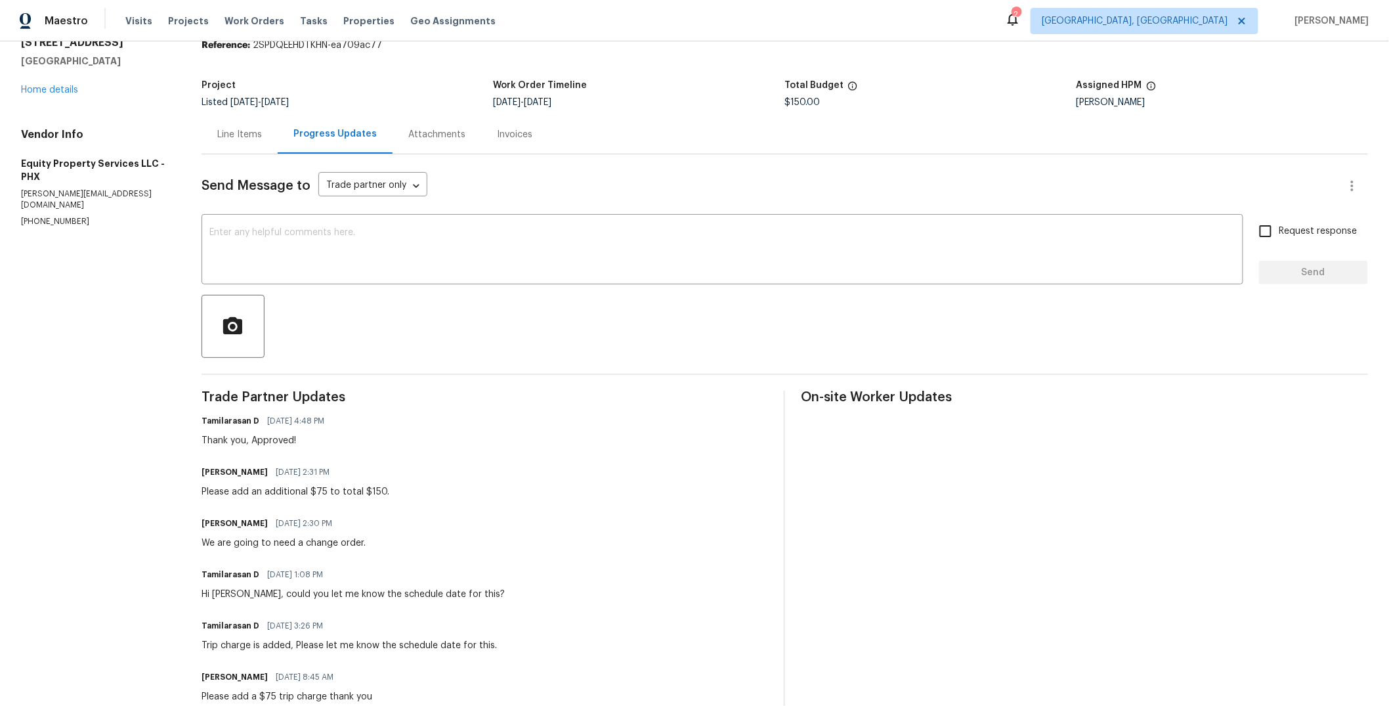
click at [233, 138] on div "Line Items" at bounding box center [239, 134] width 45 height 13
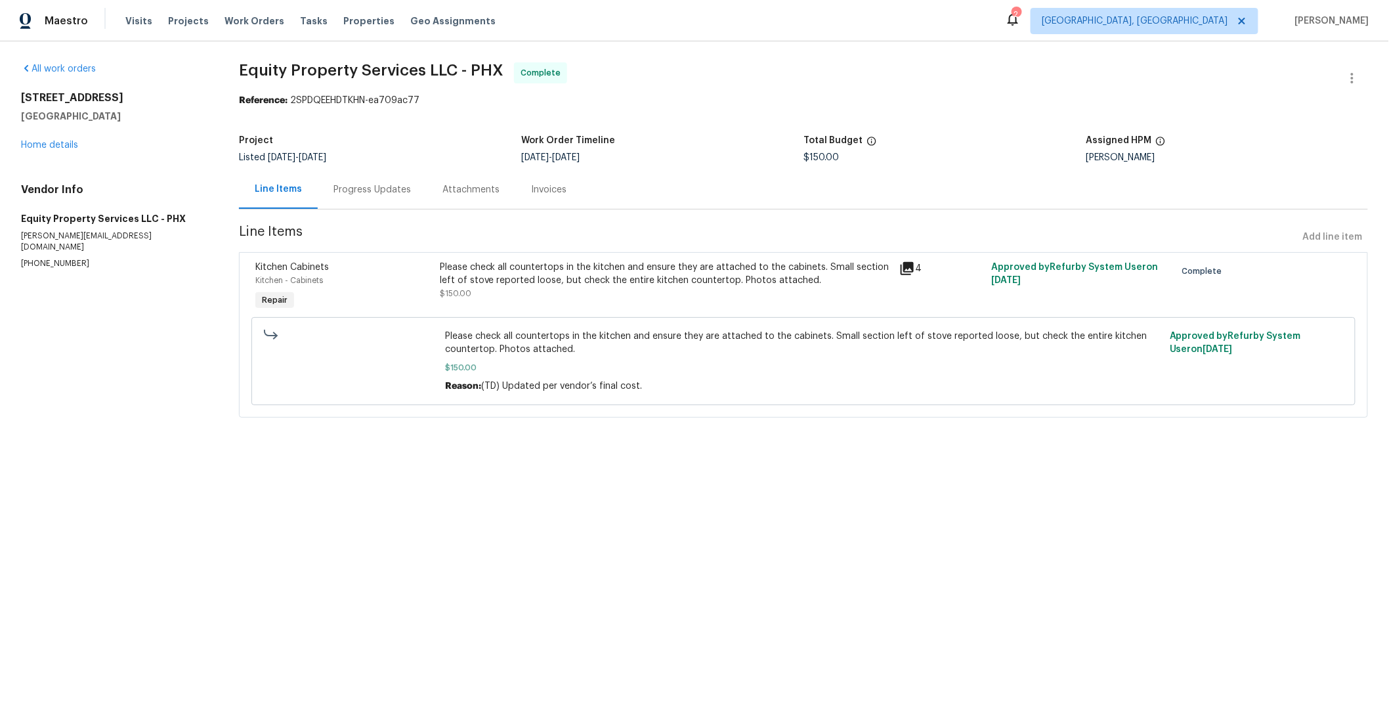
click at [370, 182] on div "Progress Updates" at bounding box center [372, 189] width 109 height 39
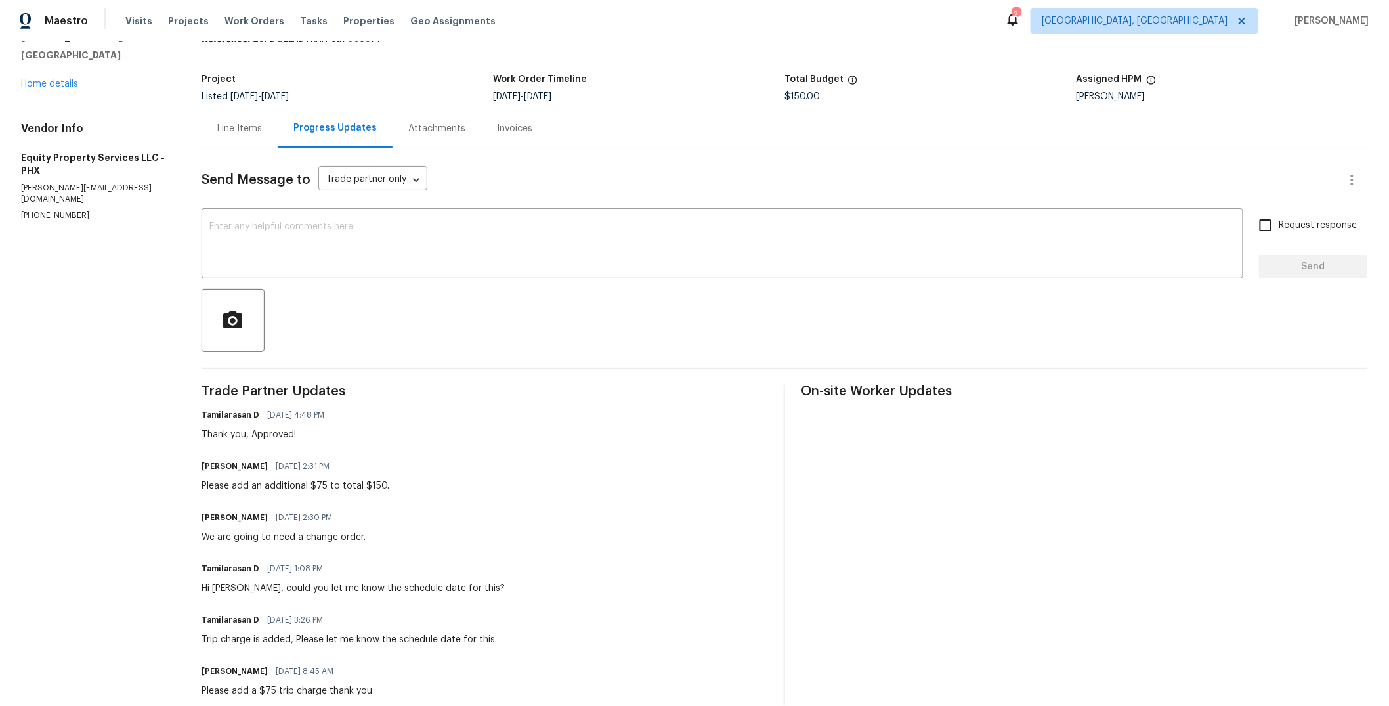
scroll to position [75, 0]
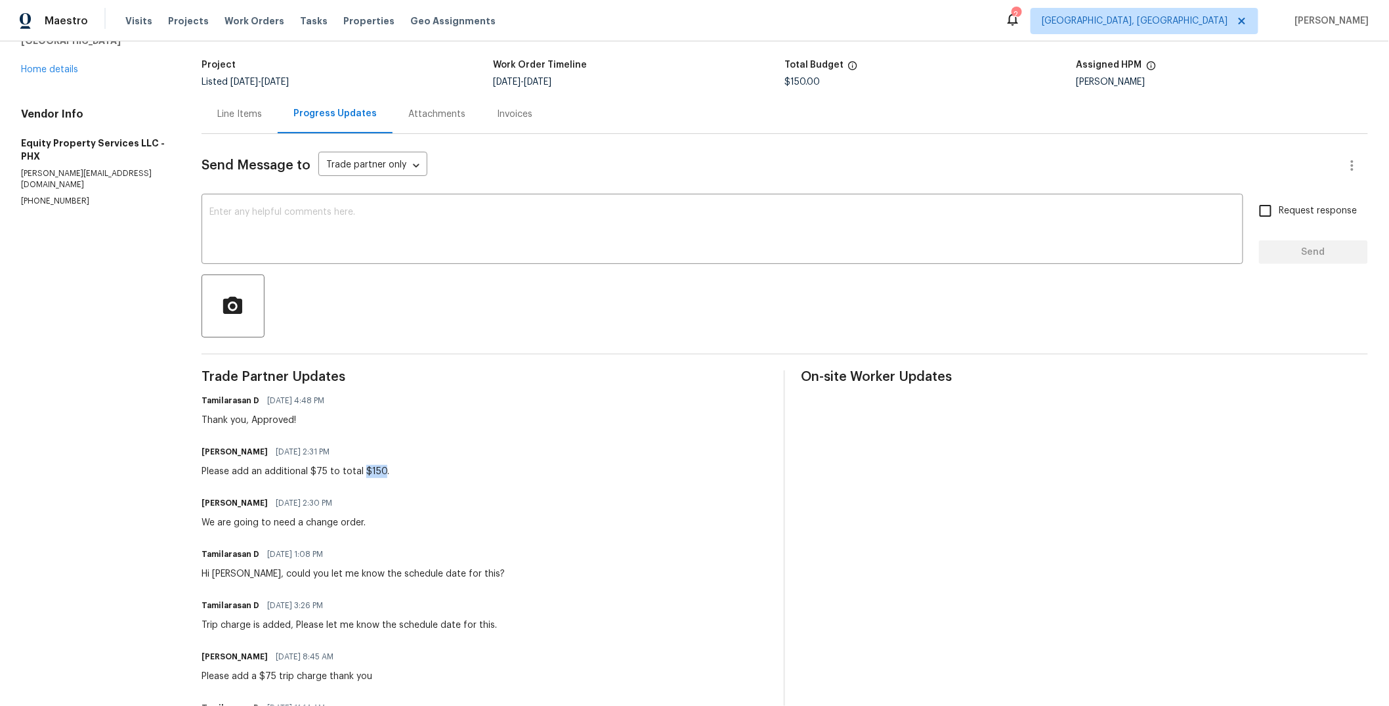
drag, startPoint x: 378, startPoint y: 471, endPoint x: 360, endPoint y: 473, distance: 18.6
click at [360, 473] on div "Please add an additional $75 to total $150." at bounding box center [296, 471] width 188 height 13
click at [398, 472] on div "Charles Crouthamel 08/27/2025 2:31 PM Please add an additional $75 to total $15…" at bounding box center [485, 459] width 567 height 35
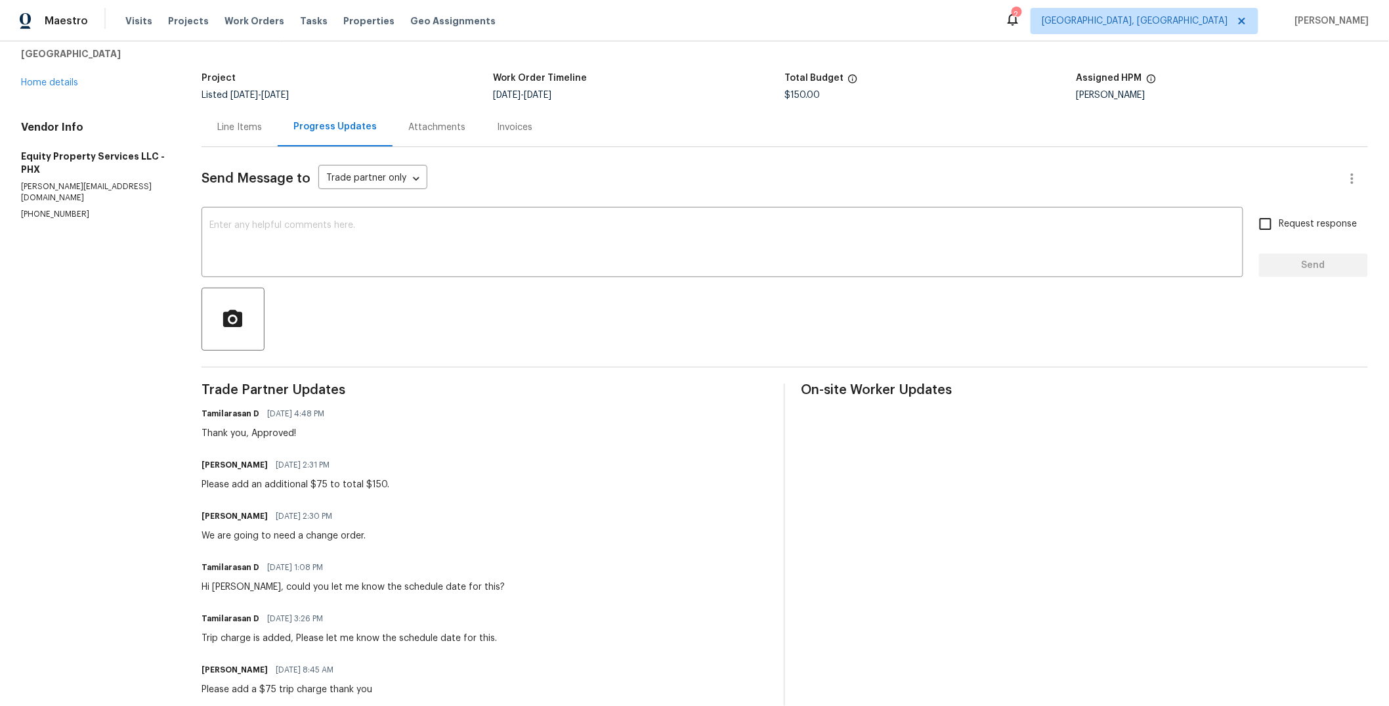
scroll to position [1, 0]
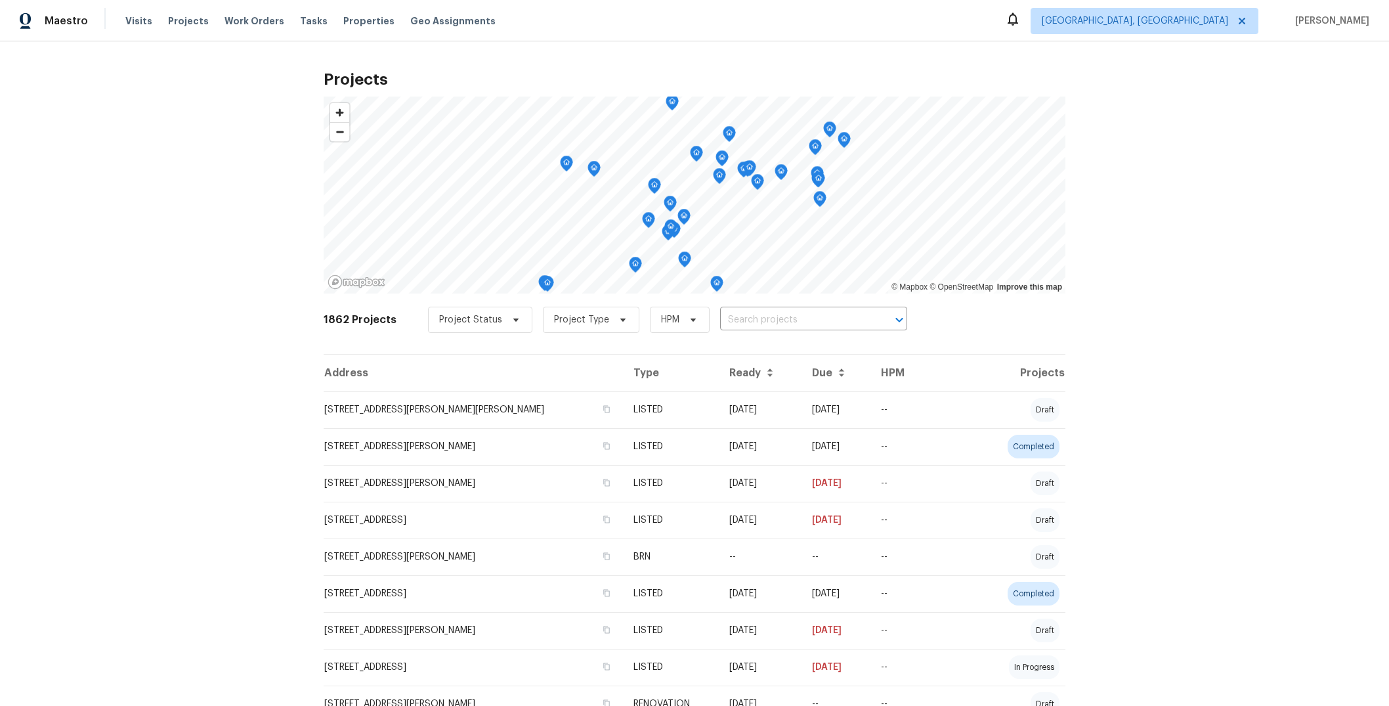
click at [188, 14] on span "Projects" at bounding box center [188, 20] width 41 height 13
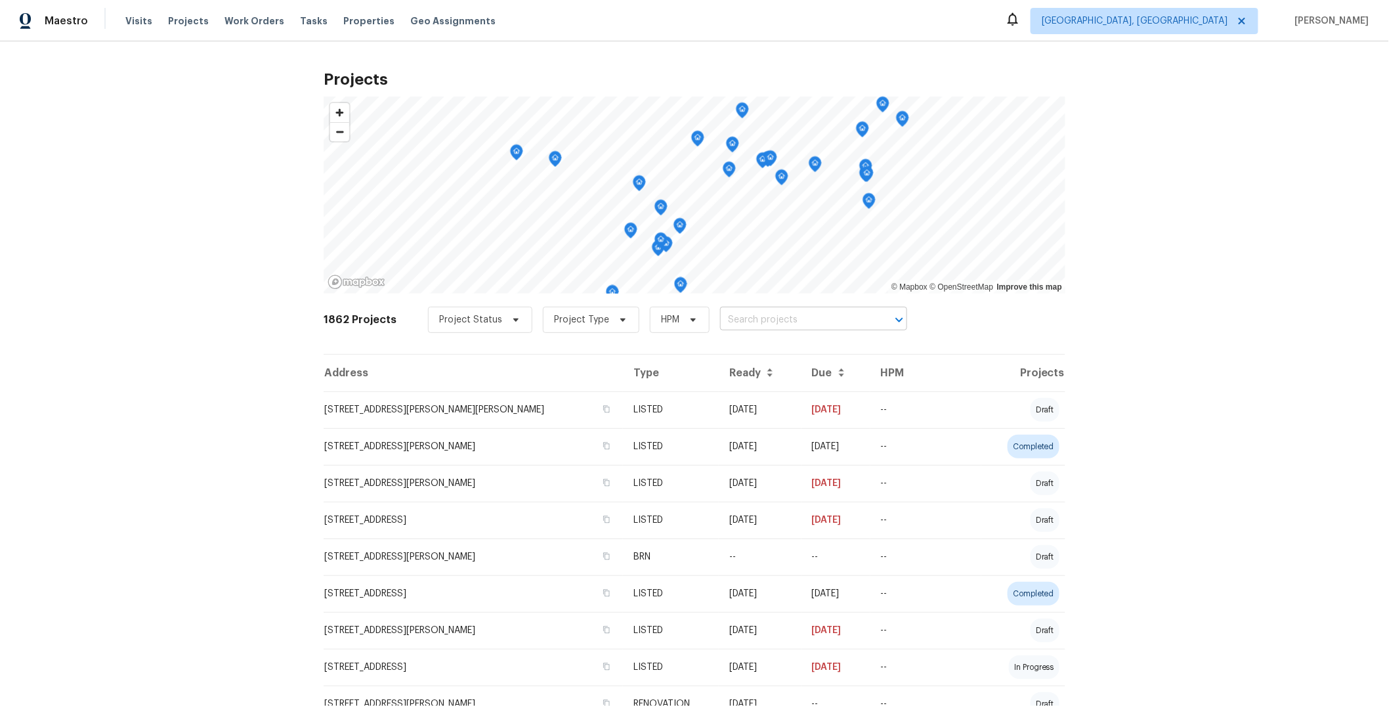
click at [763, 322] on input "text" at bounding box center [795, 320] width 150 height 20
paste input "[URL][DOMAIN_NAME]"
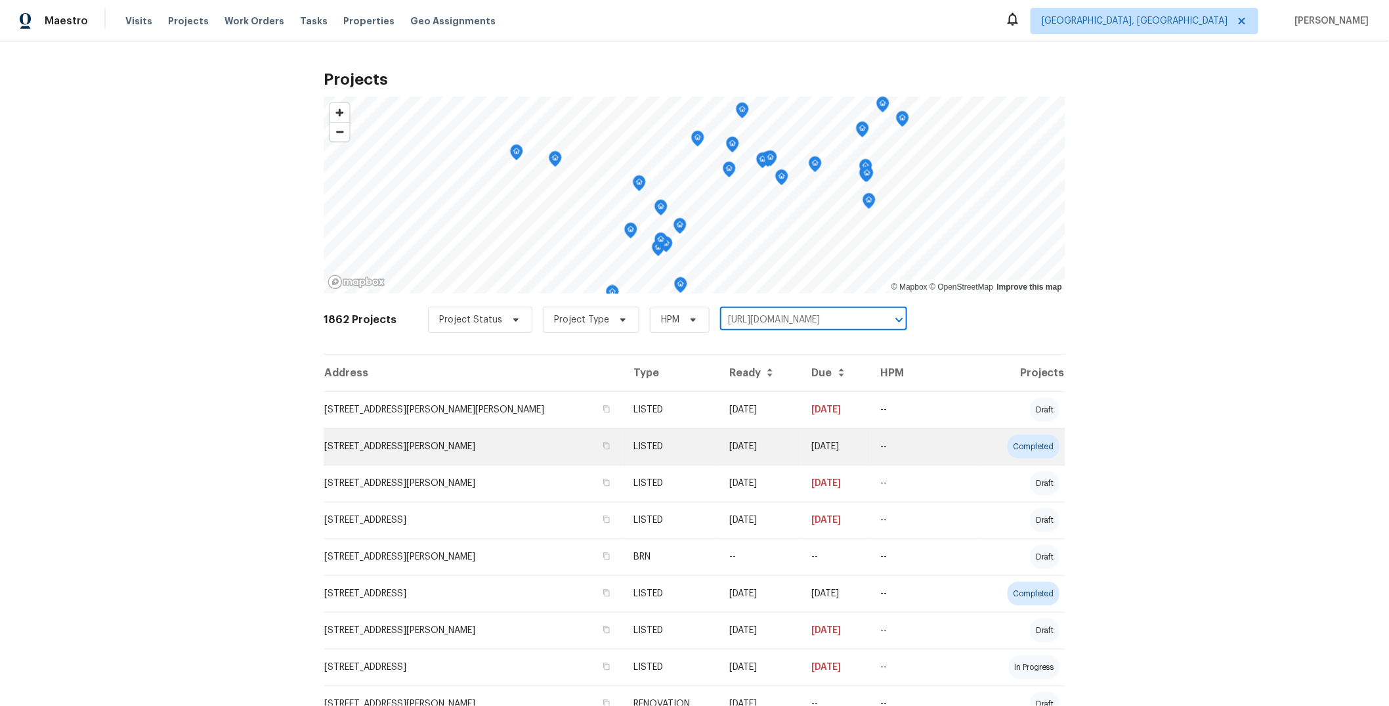
scroll to position [0, 392]
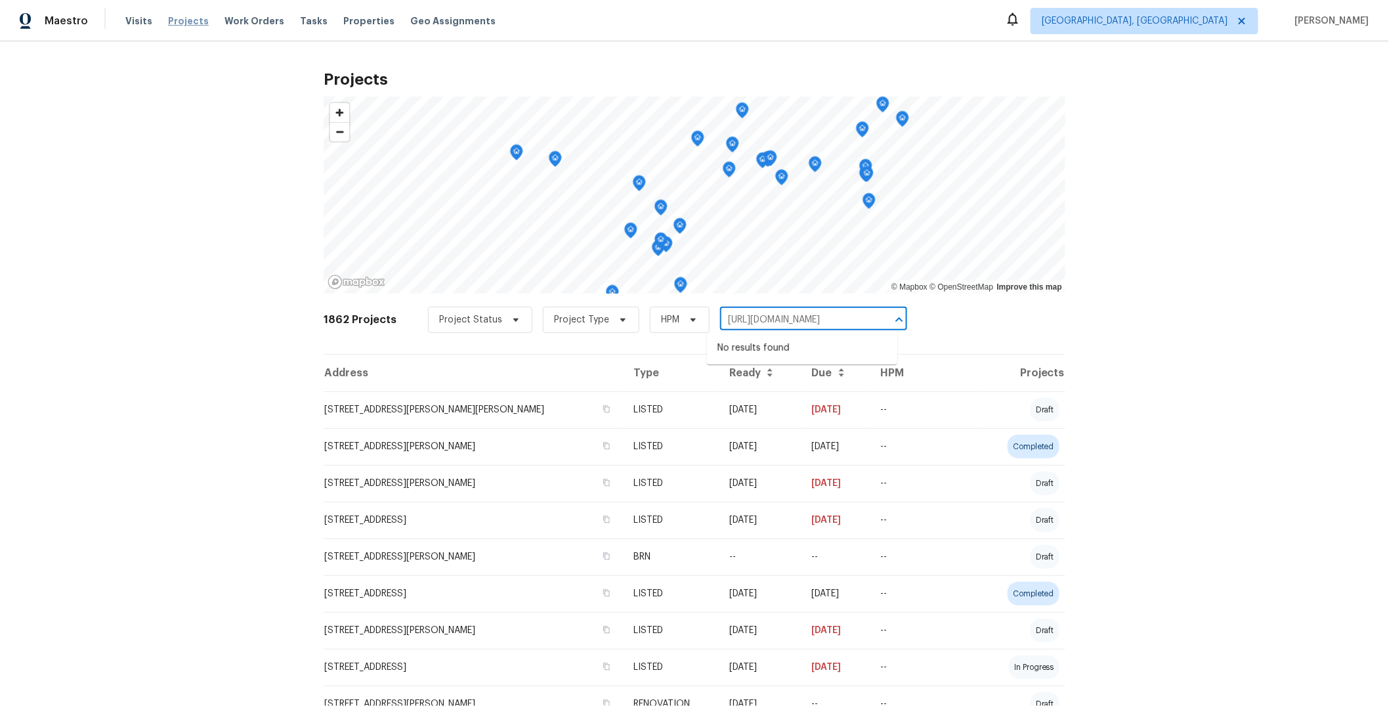
type input "[URL][DOMAIN_NAME]"
click at [181, 22] on span "Projects" at bounding box center [188, 20] width 41 height 13
click at [795, 322] on input "text" at bounding box center [795, 320] width 150 height 20
type input "171 ridge pointe"
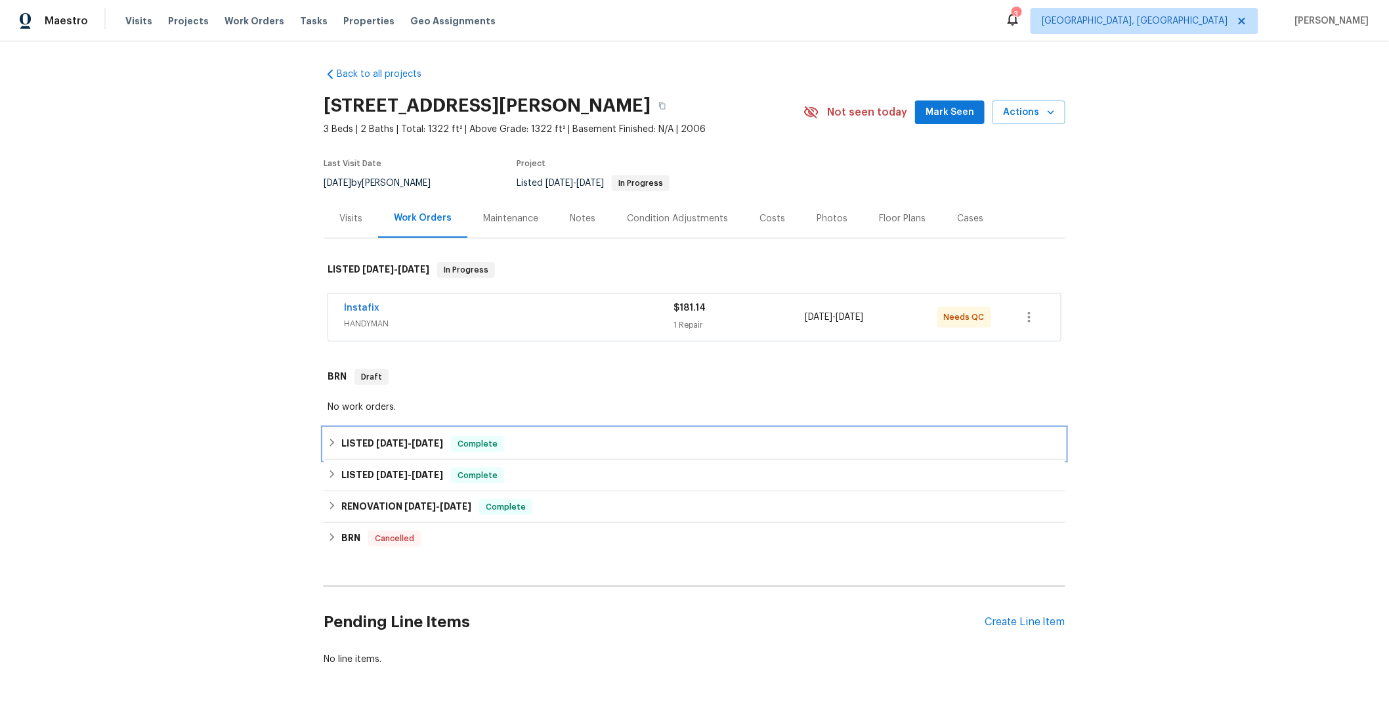
click at [603, 448] on div "LISTED 7/21/25 - 8/4/25 Complete" at bounding box center [695, 444] width 734 height 16
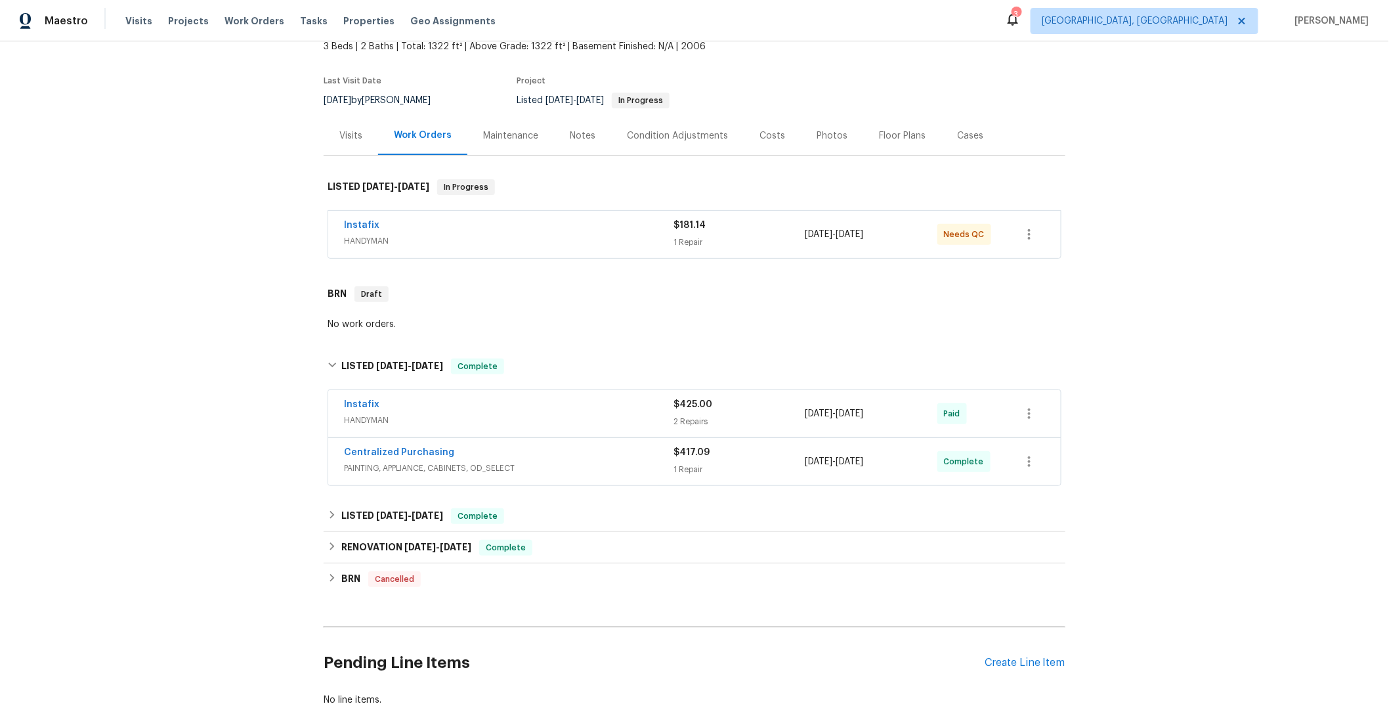
scroll to position [156, 0]
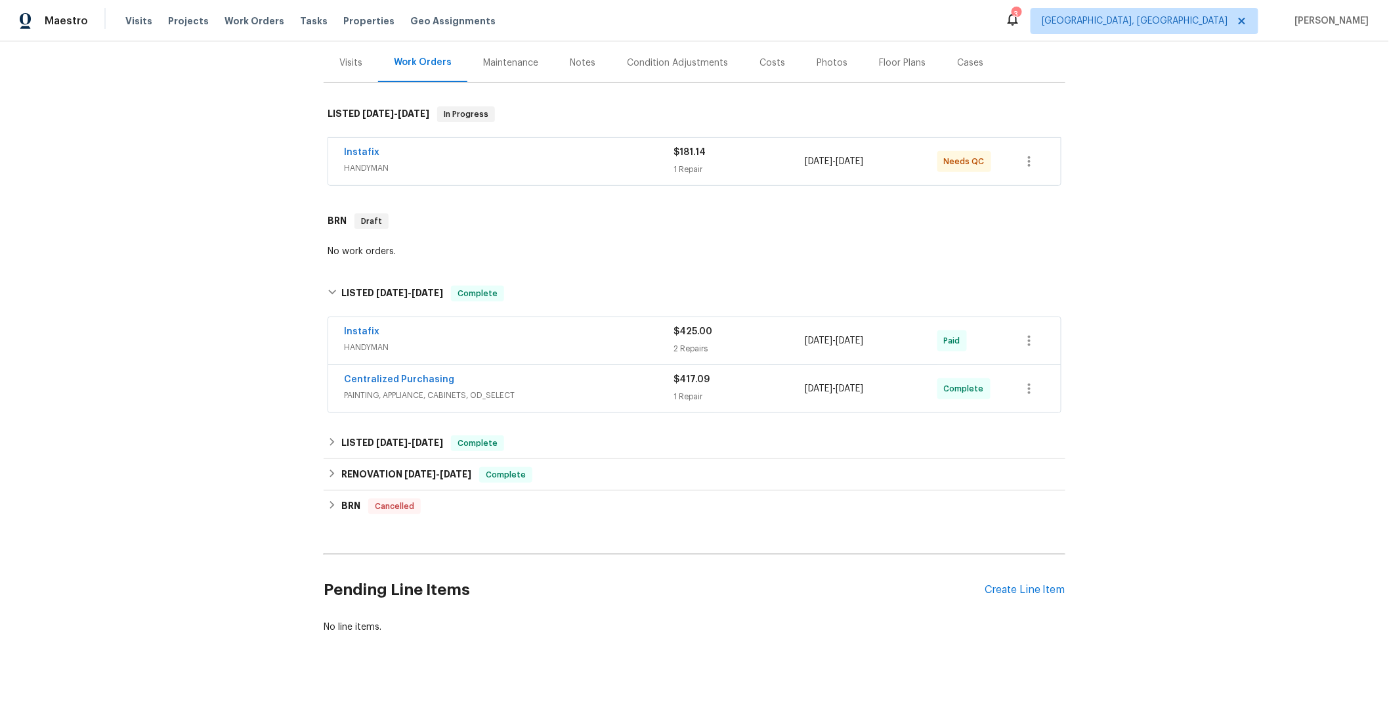
click at [576, 341] on span "HANDYMAN" at bounding box center [509, 347] width 330 height 13
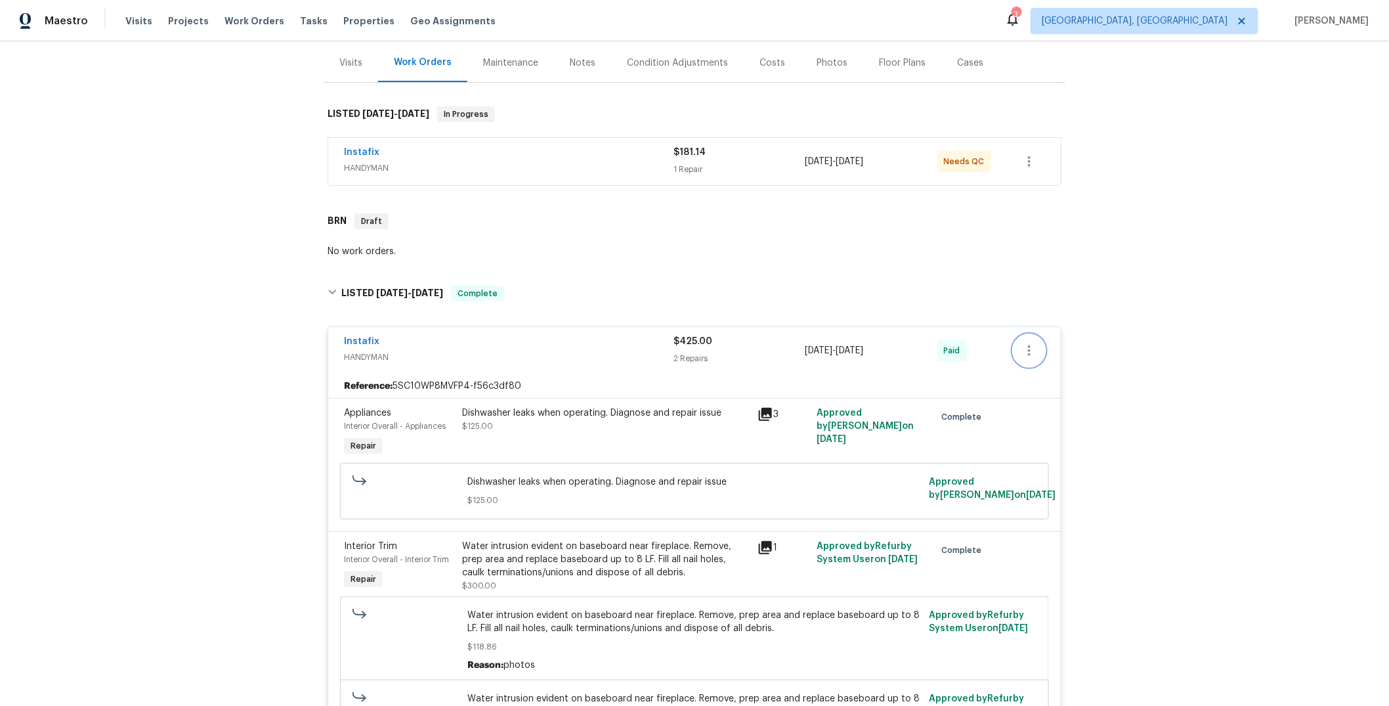
click at [1025, 354] on icon "button" at bounding box center [1029, 351] width 16 height 16
click at [1067, 368] on li "Add Trip Charge" at bounding box center [1079, 372] width 142 height 22
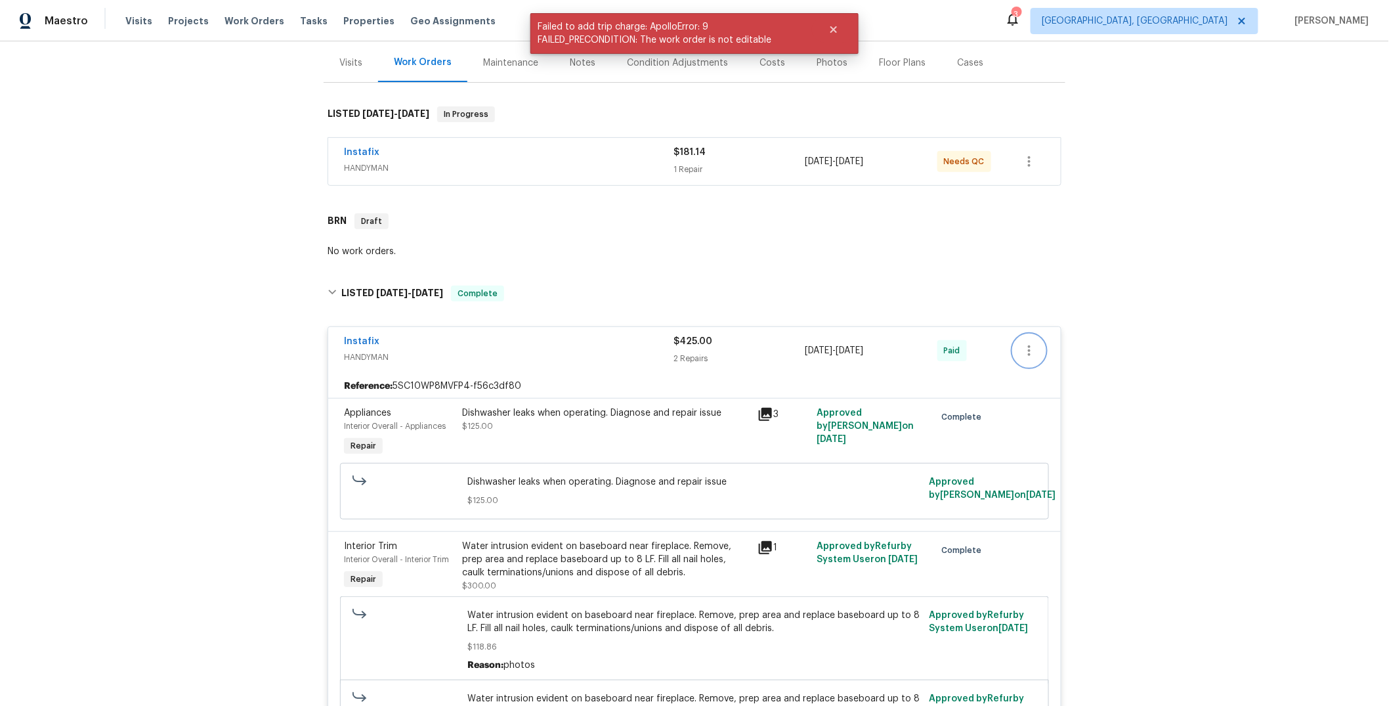
drag, startPoint x: 1067, startPoint y: 368, endPoint x: 1077, endPoint y: 400, distance: 33.6
click at [1021, 351] on icon "button" at bounding box center [1029, 351] width 16 height 16
click at [1060, 395] on li "View In Trade Partner Portal" at bounding box center [1079, 394] width 142 height 22
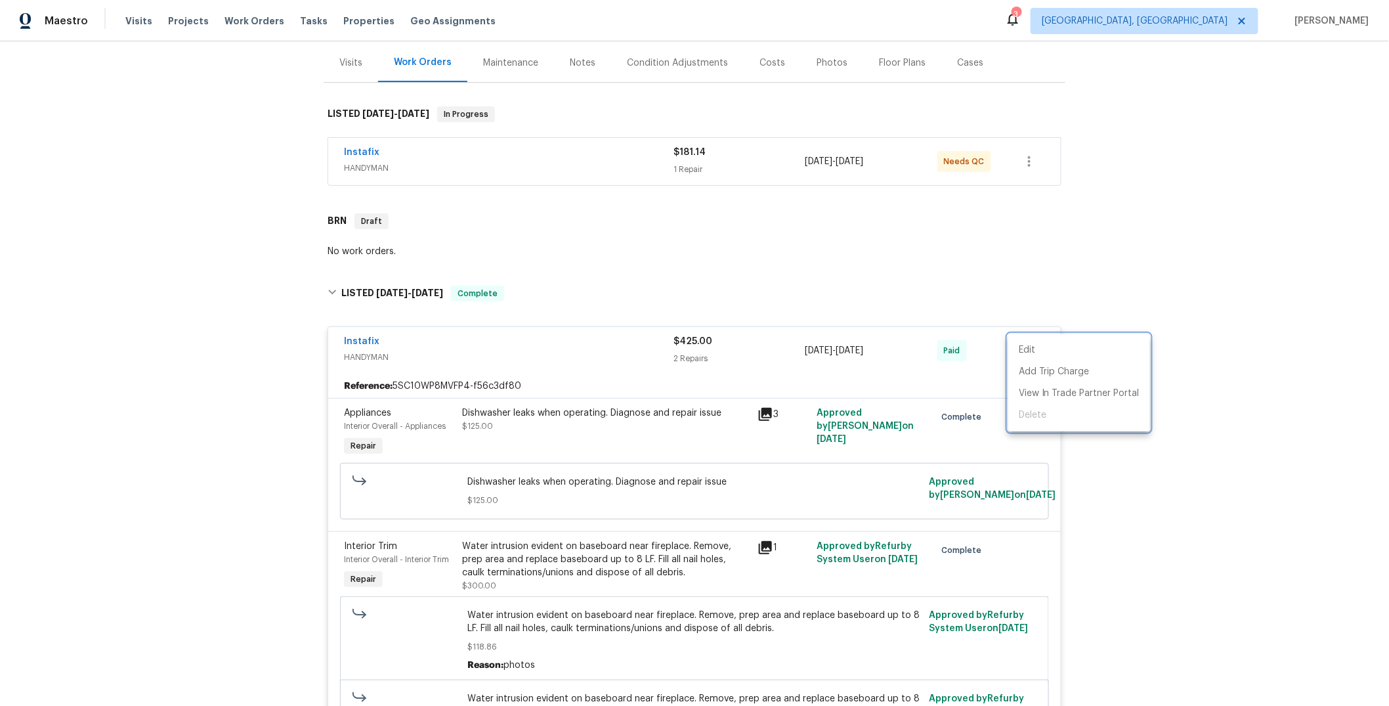
click at [722, 344] on div at bounding box center [694, 353] width 1389 height 706
click at [1119, 320] on div "Back to all projects 171 Ridge Pointe Dr, Gaston, SC 29053 3 Beds | 2 Baths | T…" at bounding box center [694, 373] width 1389 height 664
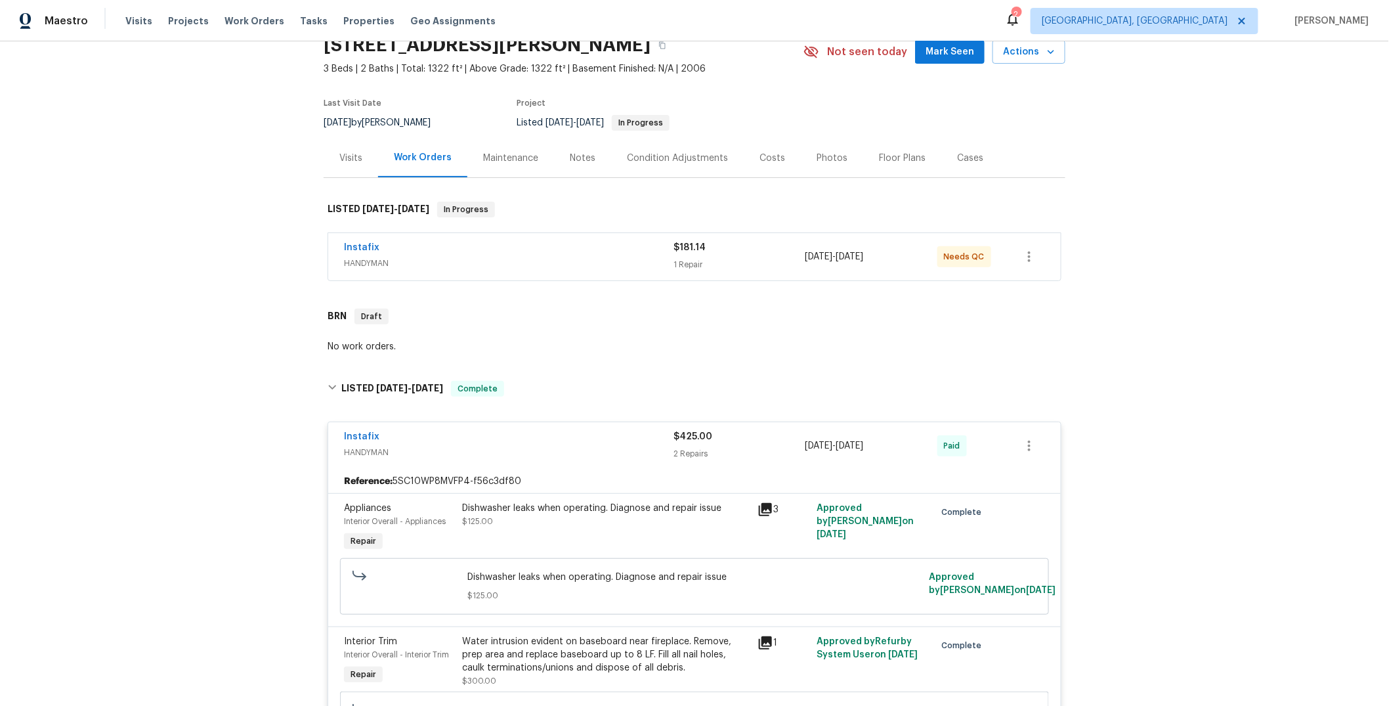
scroll to position [81, 0]
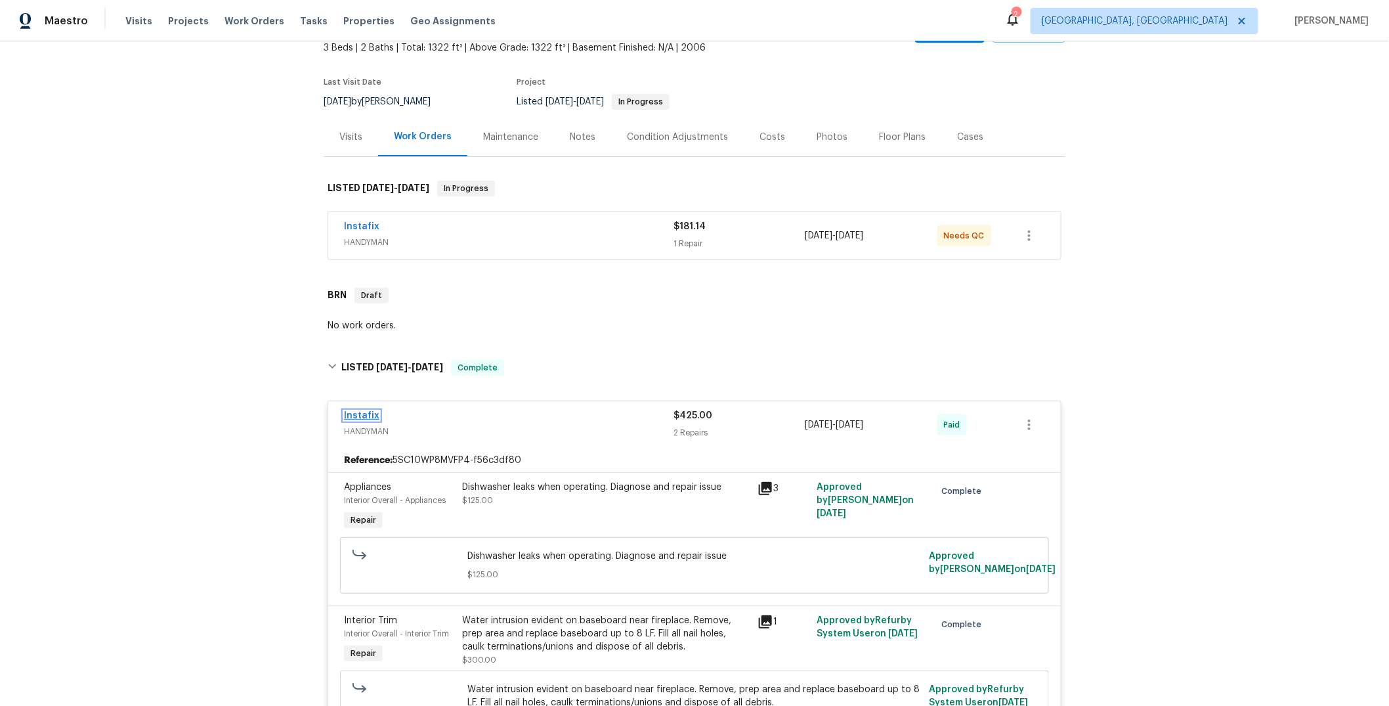
click at [360, 416] on link "Instafix" at bounding box center [361, 415] width 35 height 9
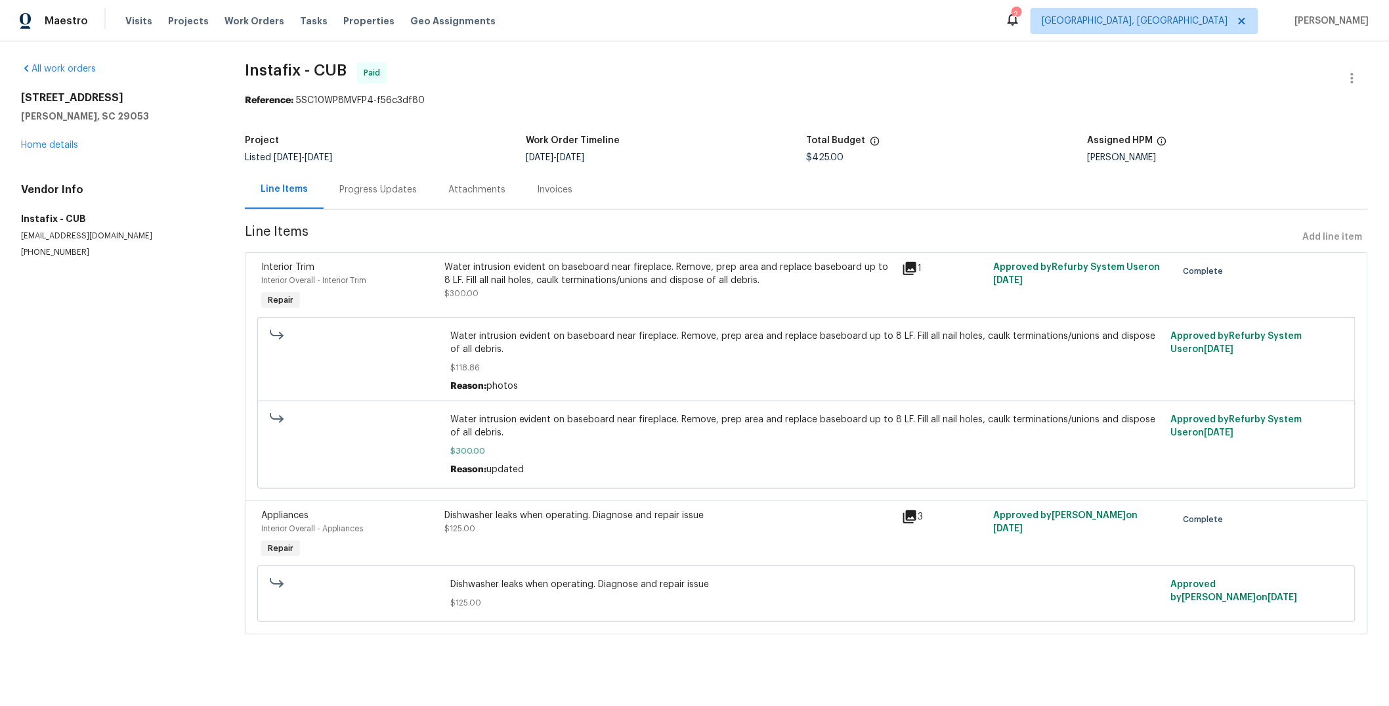
click at [555, 190] on div "Invoices" at bounding box center [554, 189] width 35 height 13
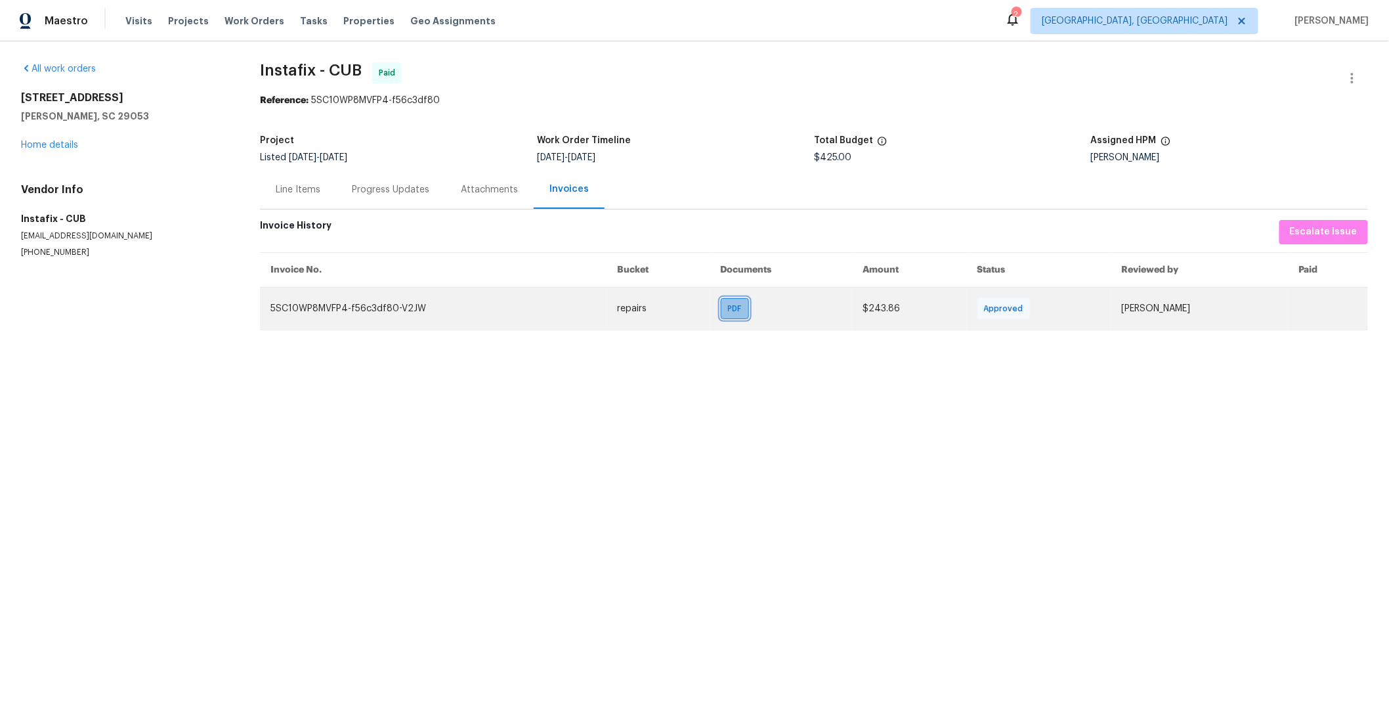
click at [728, 307] on span "PDF" at bounding box center [737, 308] width 19 height 13
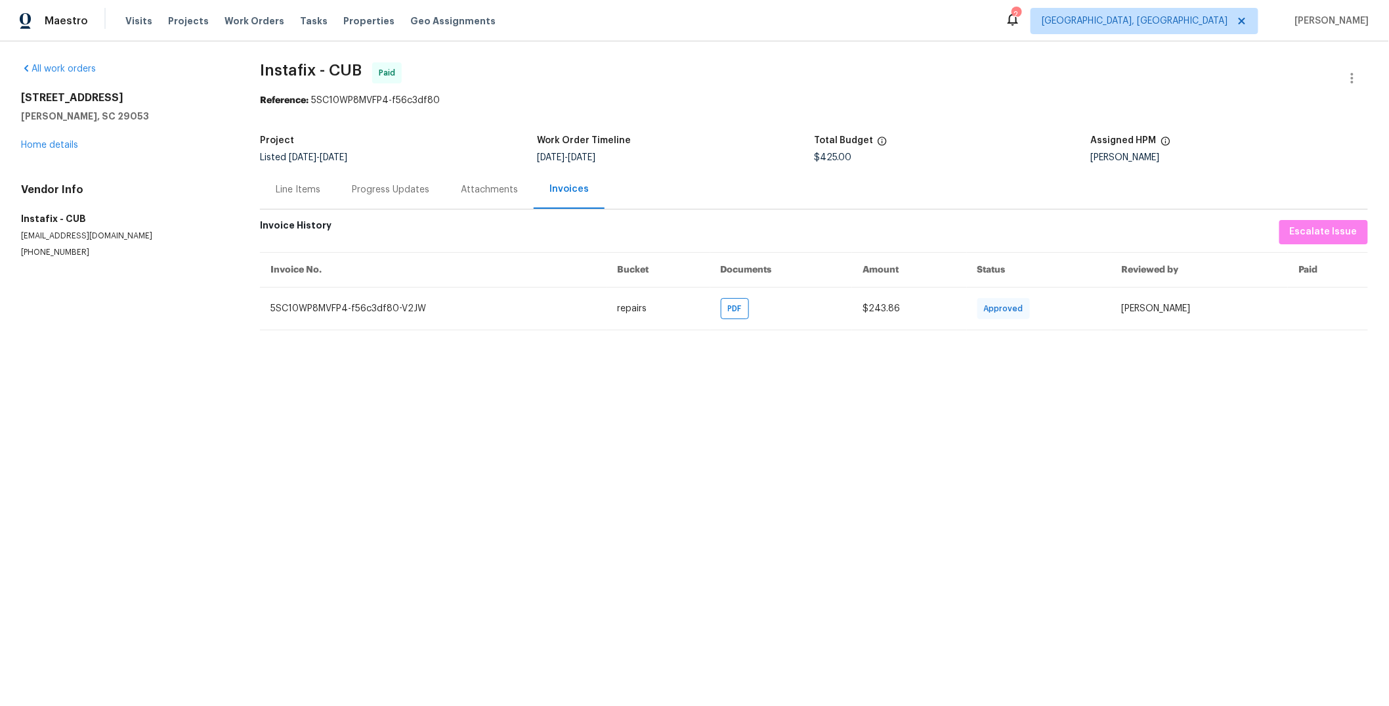
click at [966, 148] on div "Total Budget" at bounding box center [952, 144] width 277 height 17
click at [285, 187] on div "Line Items" at bounding box center [298, 189] width 45 height 13
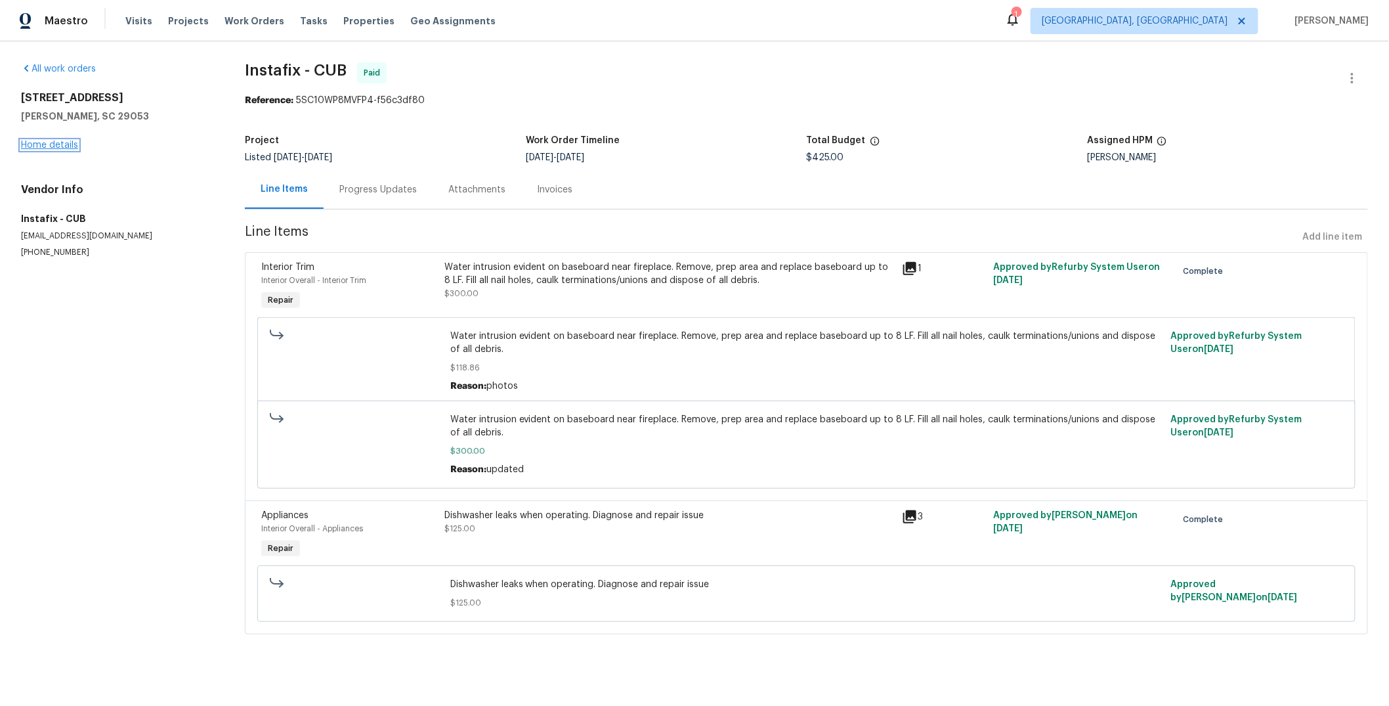
click at [75, 142] on link "Home details" at bounding box center [49, 144] width 57 height 9
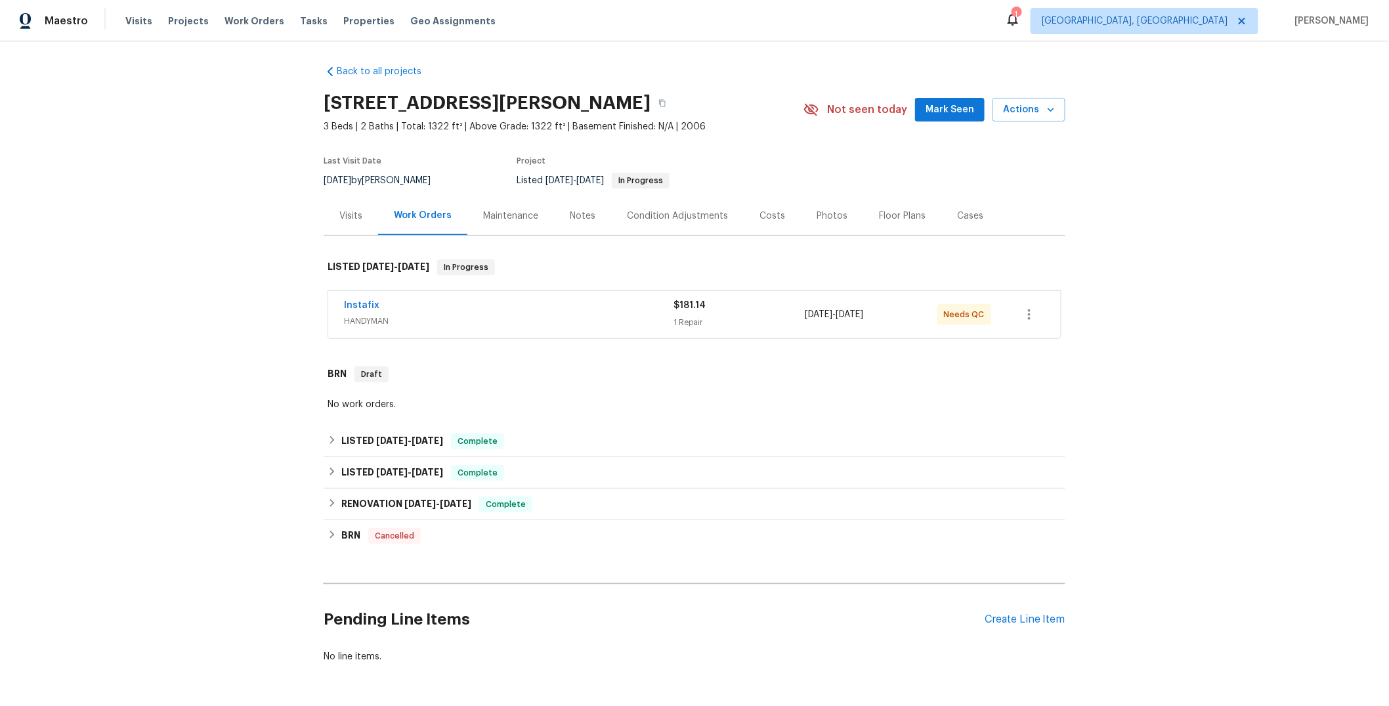
scroll to position [5, 0]
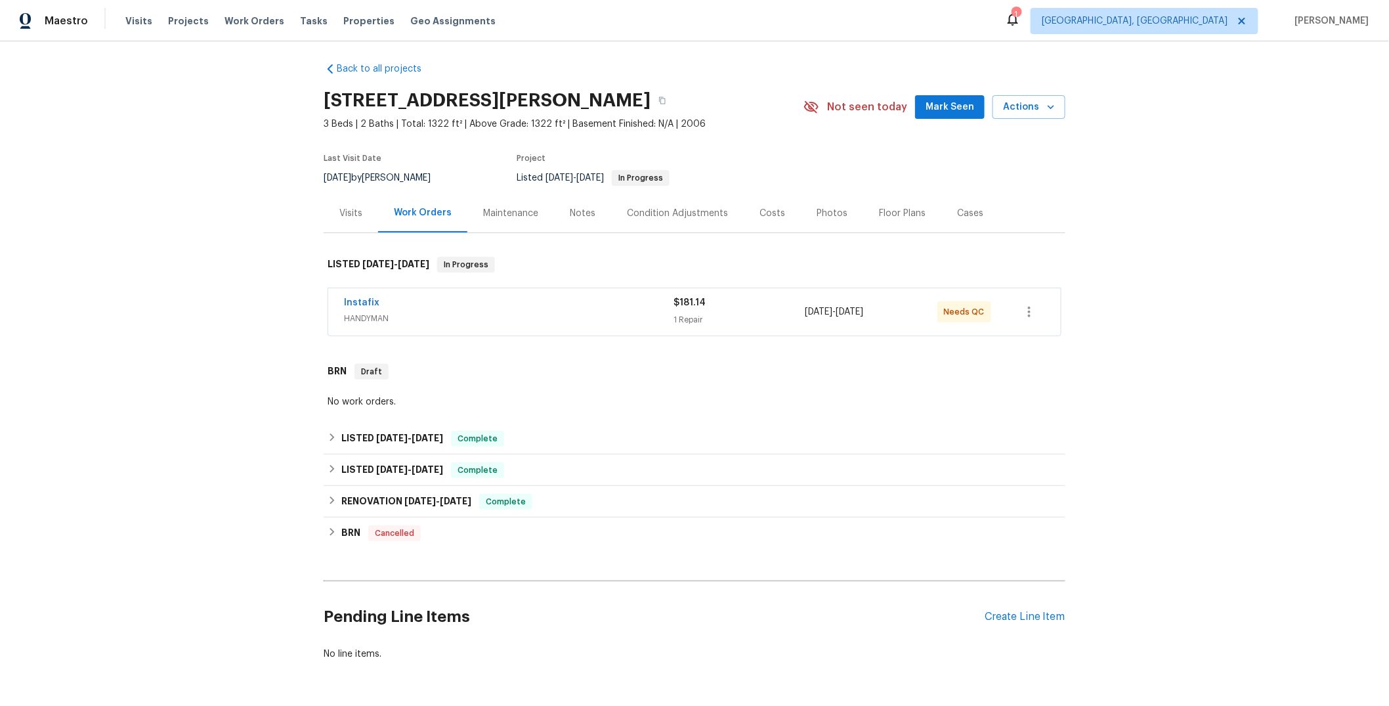
click at [612, 307] on div "Instafix" at bounding box center [509, 304] width 330 height 16
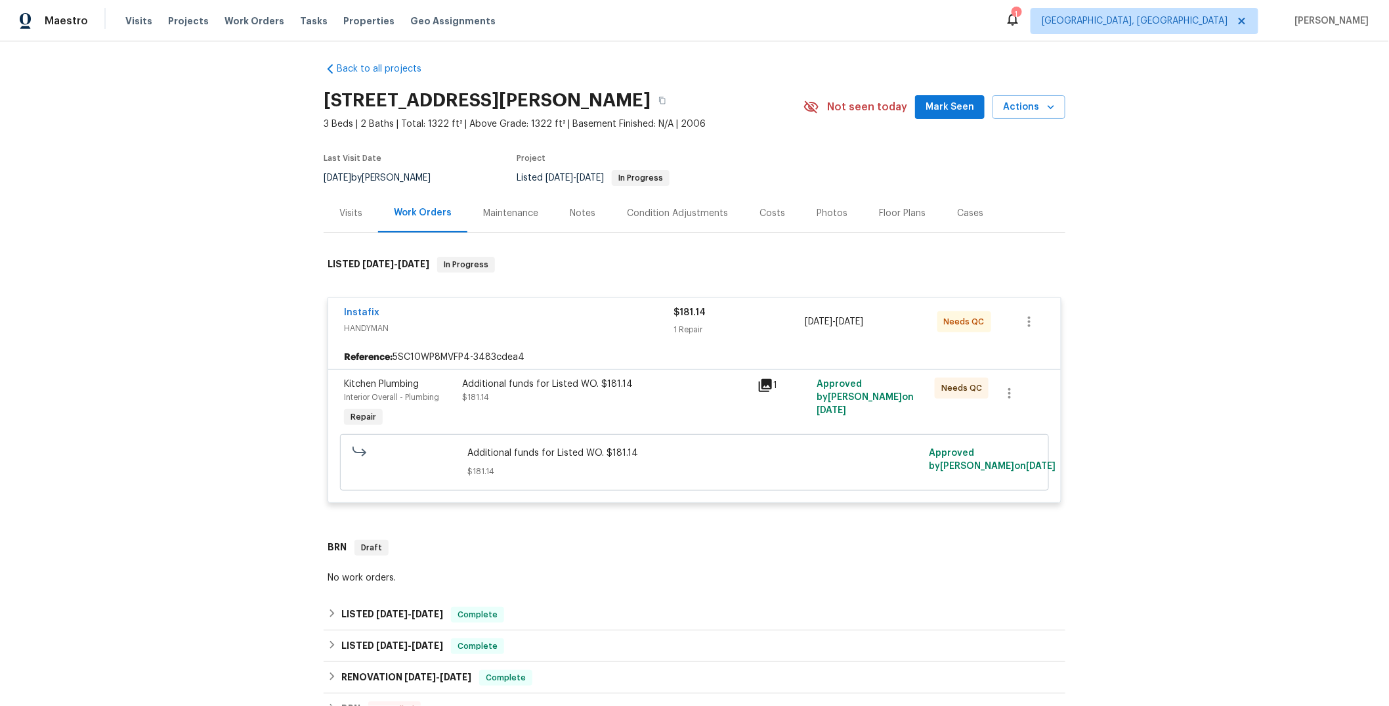
click at [919, 26] on div "Maestro Visits Projects Work Orders Tasks Properties Geo Assignments 1 Detroit,…" at bounding box center [694, 20] width 1389 height 41
click at [257, 81] on div "Back to all projects 171 Ridge Pointe Dr, Gaston, SC 29053 3 Beds | 2 Baths | T…" at bounding box center [694, 373] width 1389 height 664
click at [575, 381] on div "Additional funds for Listed WO. $181.14" at bounding box center [606, 383] width 288 height 13
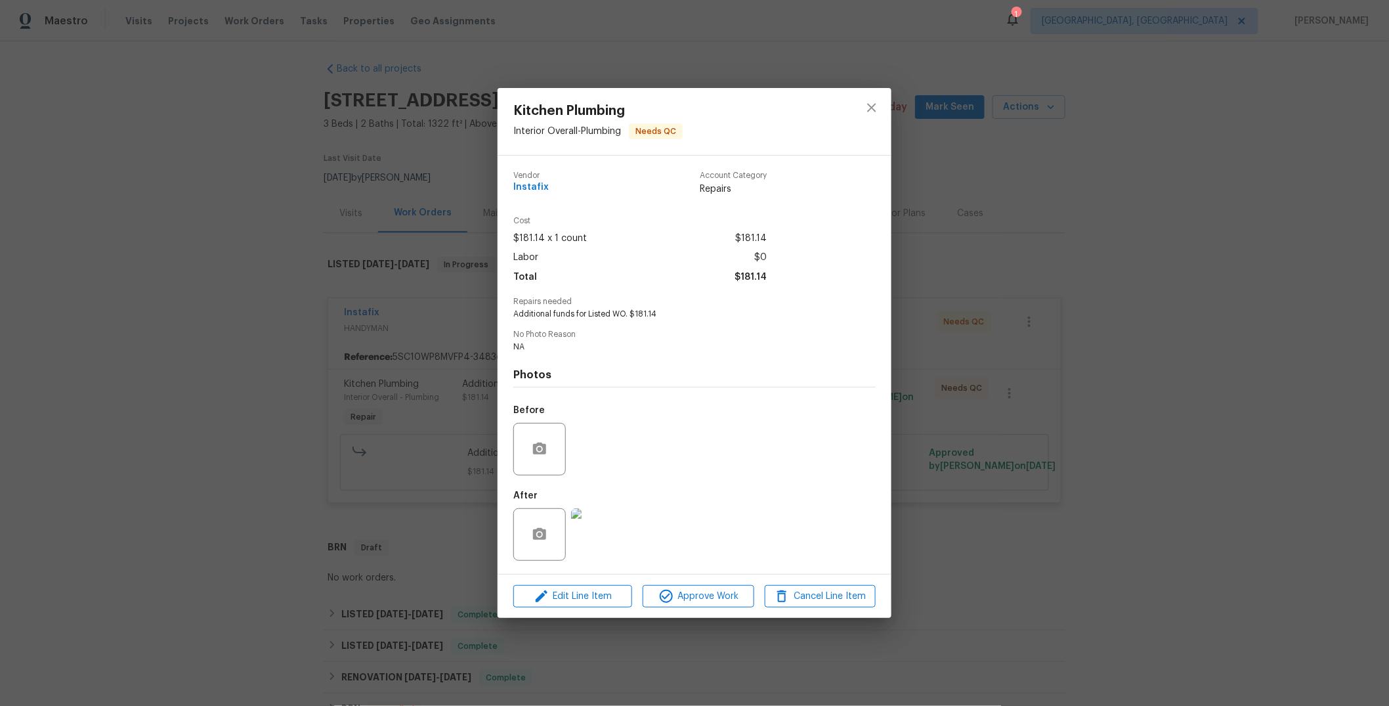
click at [194, 319] on div "Kitchen Plumbing Interior Overall - Plumbing Needs QC Vendor Instafix Account C…" at bounding box center [694, 353] width 1389 height 706
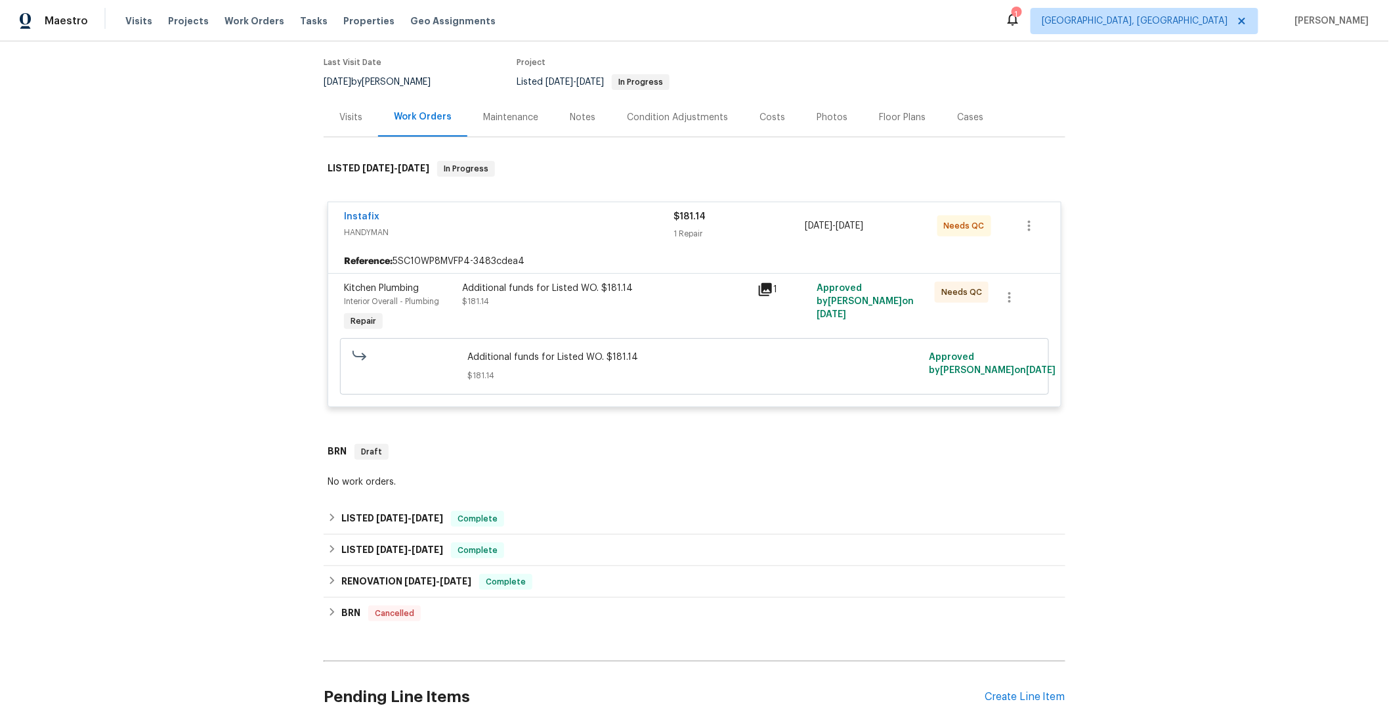
scroll to position [121, 0]
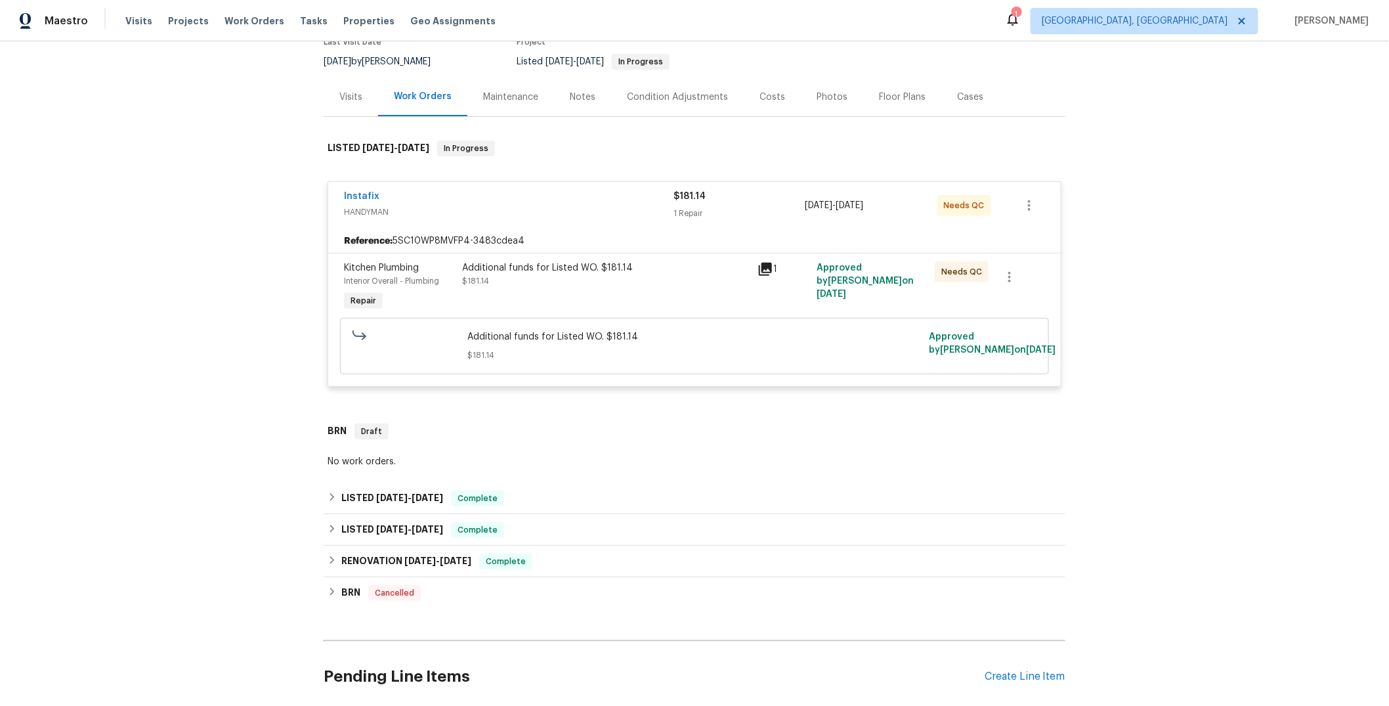
click at [528, 201] on div "Instafix" at bounding box center [509, 198] width 330 height 16
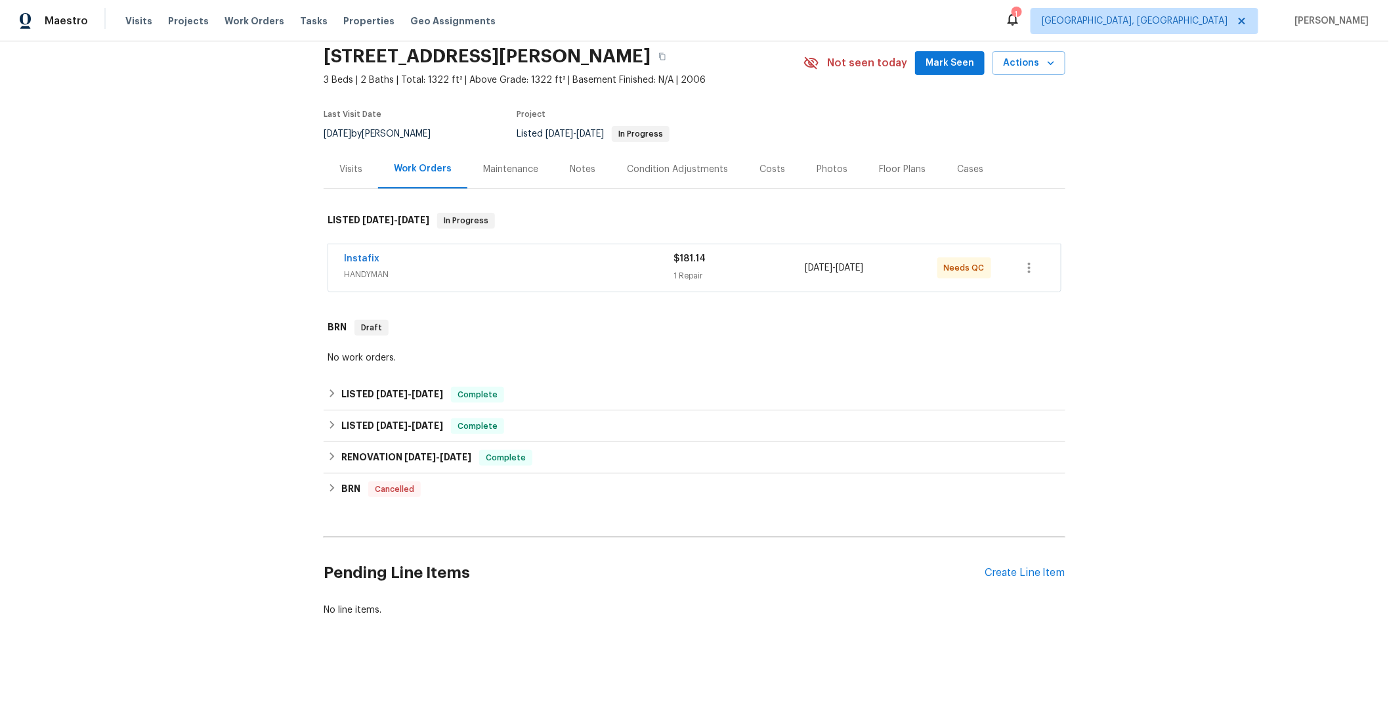
scroll to position [60, 0]
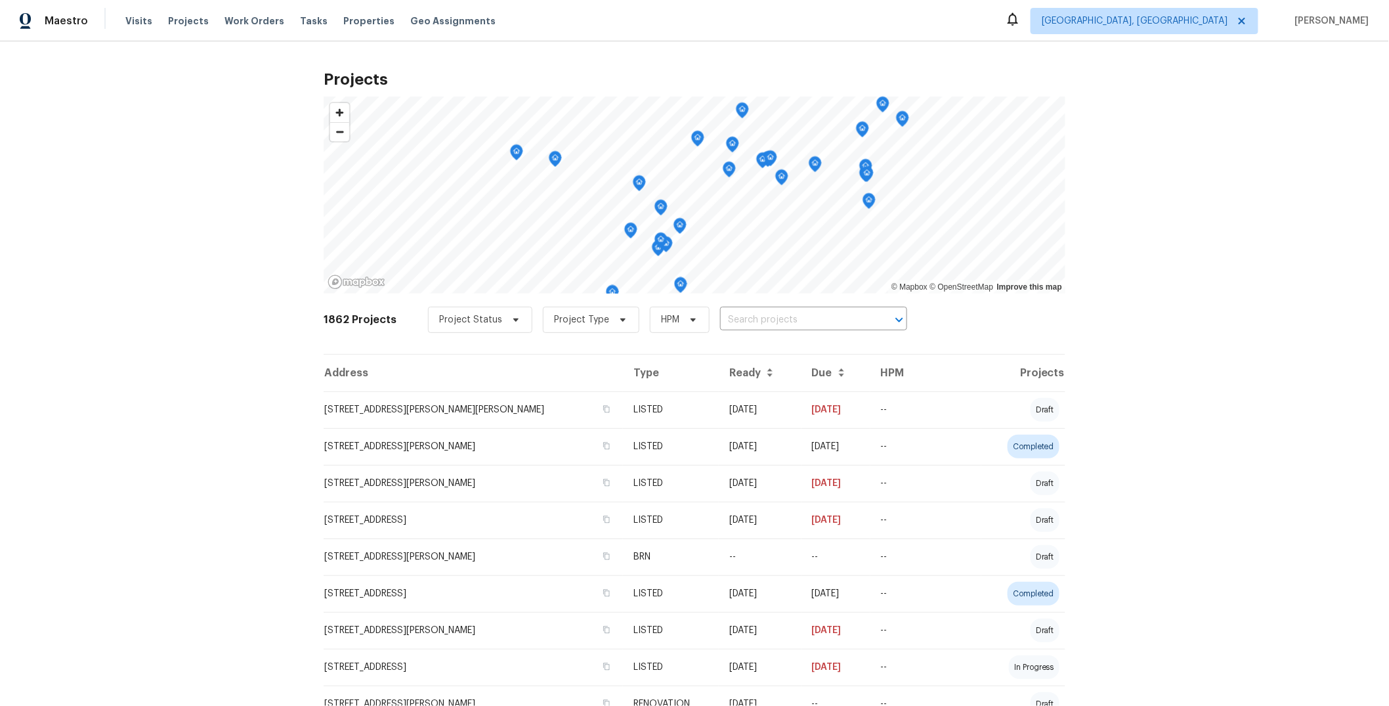
click at [1095, 181] on div "Projects © Mapbox © OpenStreetMap Improve this map 1862 Projects Project Status…" at bounding box center [694, 373] width 1389 height 664
